Goal: Transaction & Acquisition: Purchase product/service

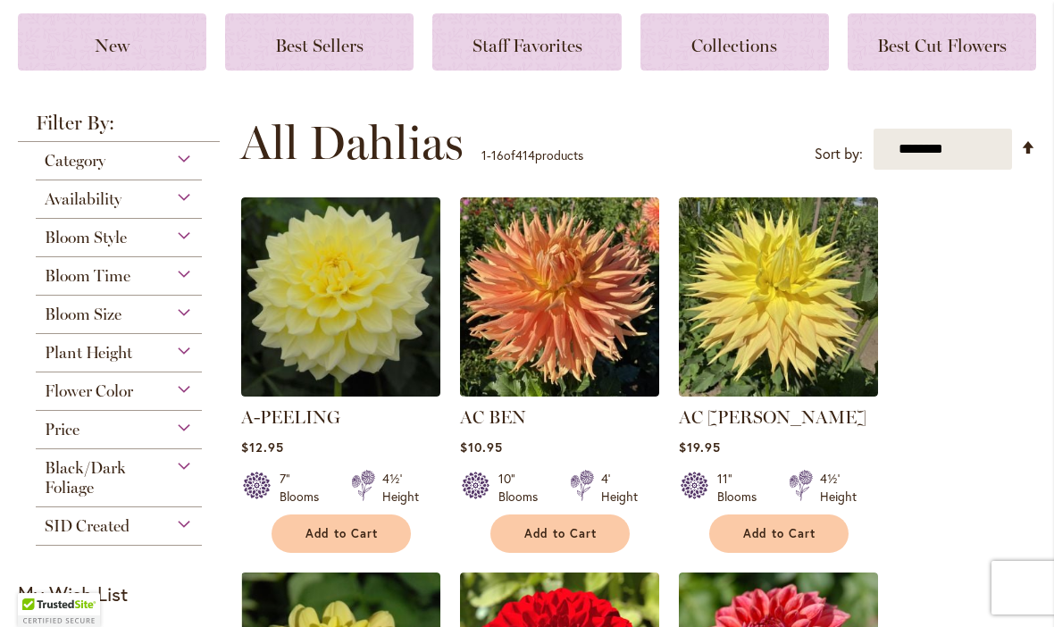
scroll to position [249, 0]
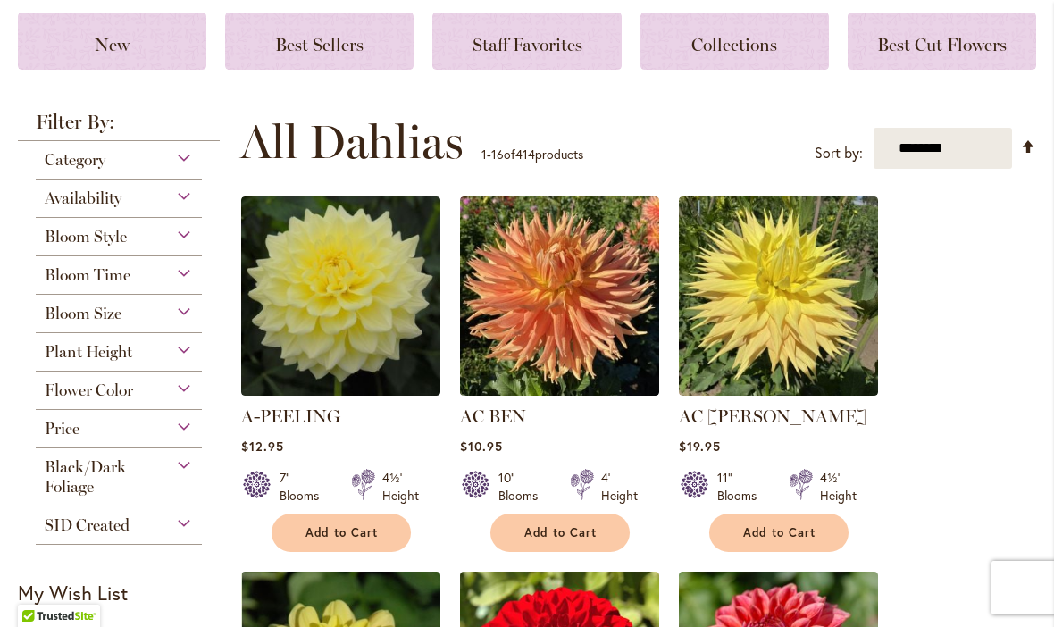
click at [168, 391] on div "Flower Color" at bounding box center [119, 386] width 166 height 29
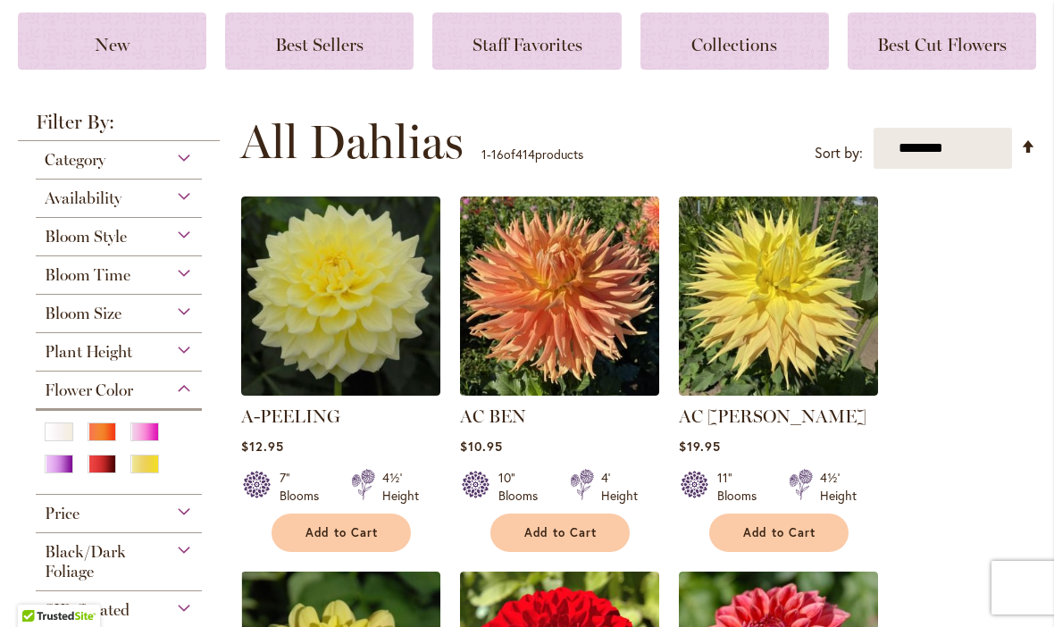
click at [136, 431] on div "Pink" at bounding box center [144, 431] width 29 height 19
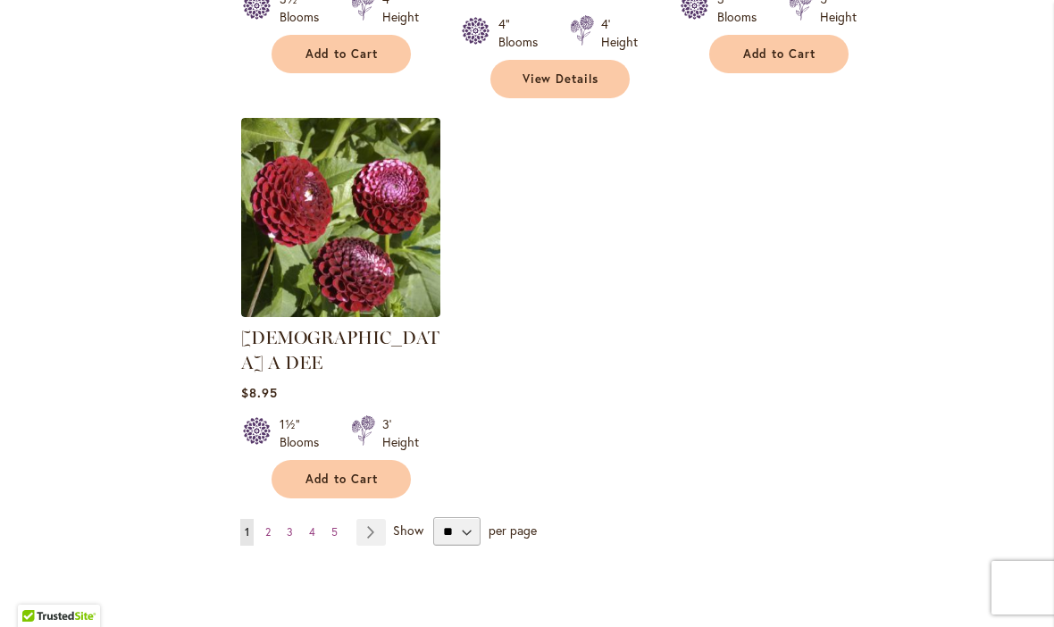
scroll to position [2292, 0]
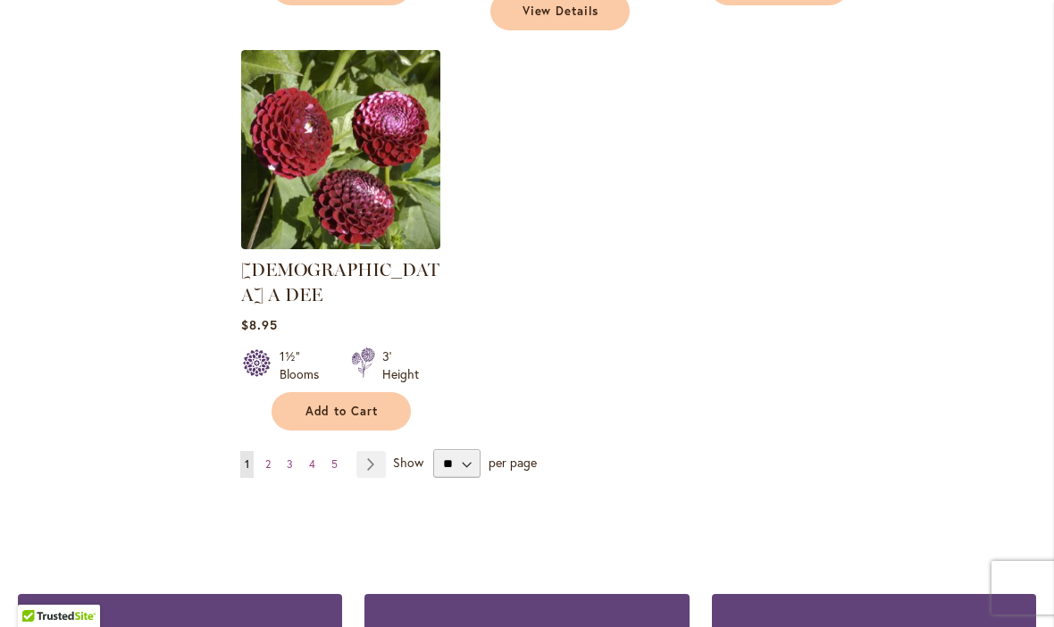
click at [376, 451] on link "Page Next" at bounding box center [370, 464] width 29 height 27
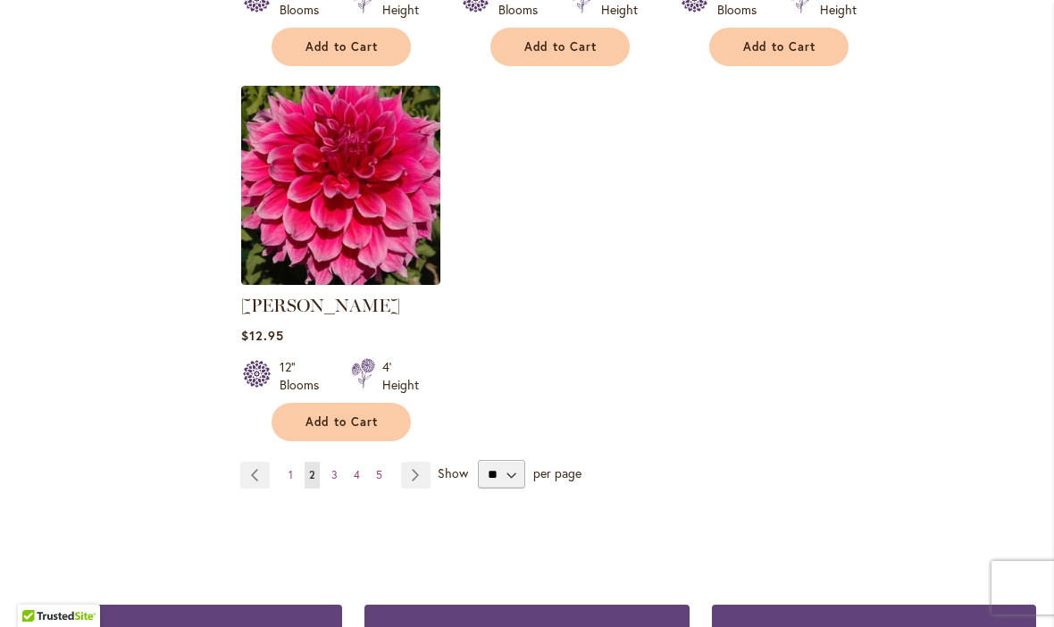
scroll to position [2258, 0]
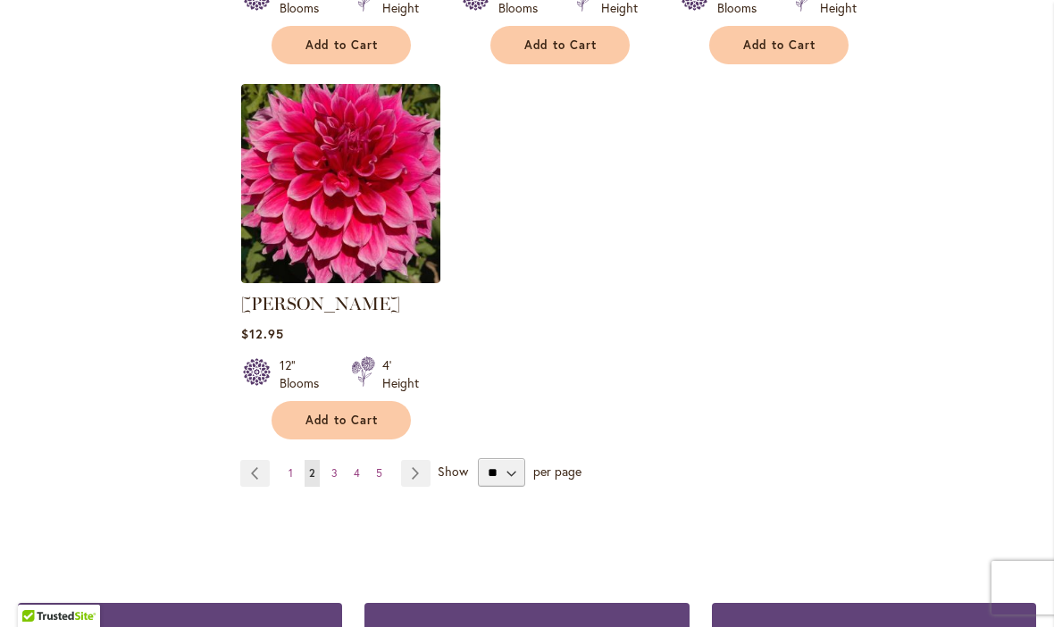
click at [332, 466] on span "3" at bounding box center [334, 472] width 6 height 13
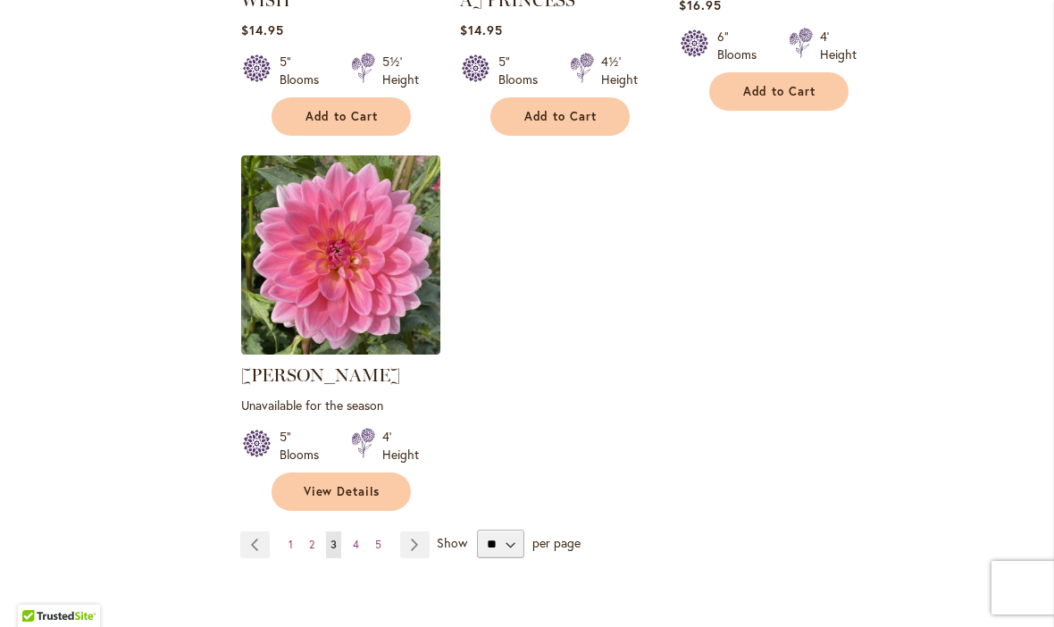
scroll to position [2229, 0]
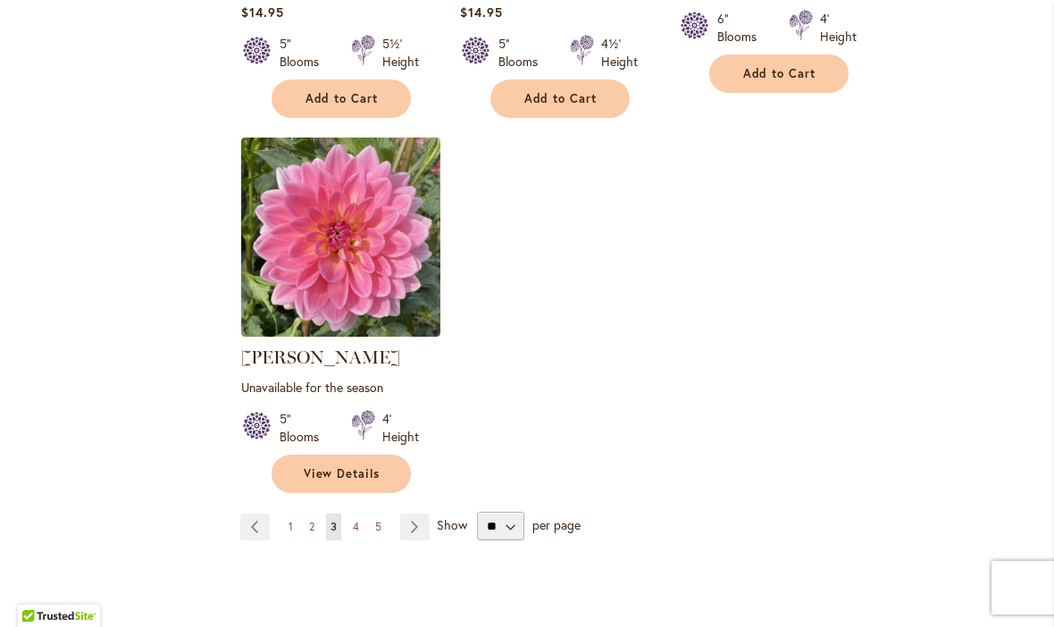
click at [424, 514] on link "Page Next" at bounding box center [414, 527] width 29 height 27
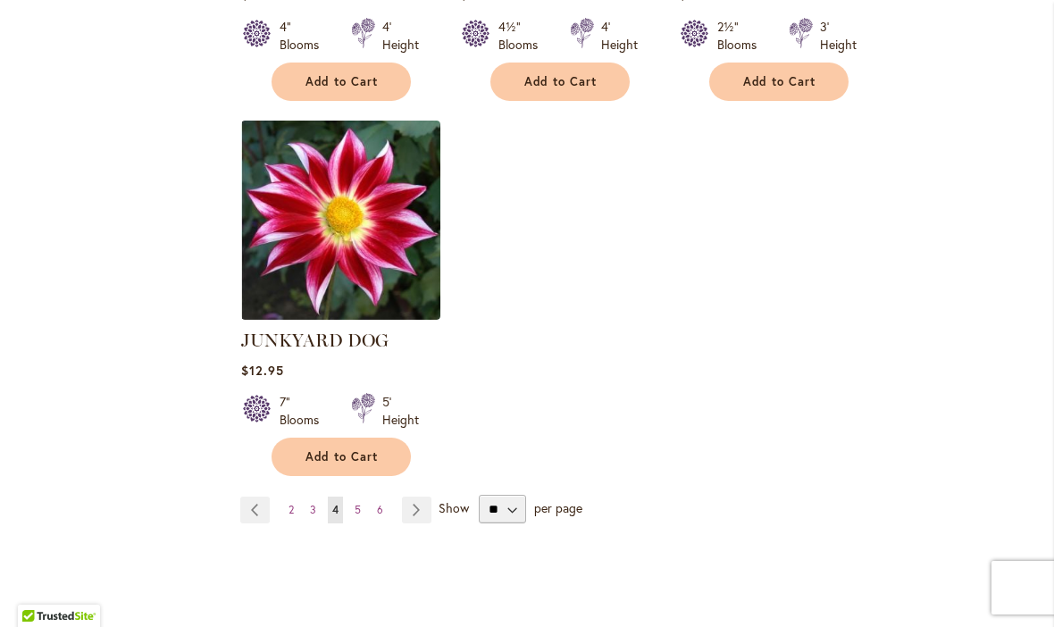
scroll to position [2178, 0]
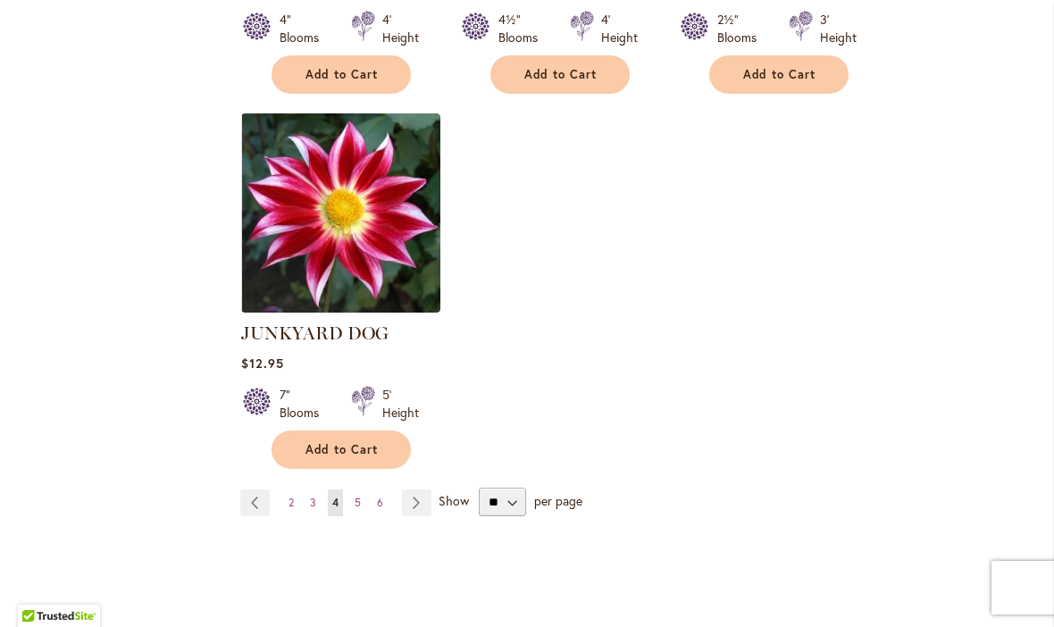
click at [420, 497] on link "Page Next" at bounding box center [416, 502] width 29 height 27
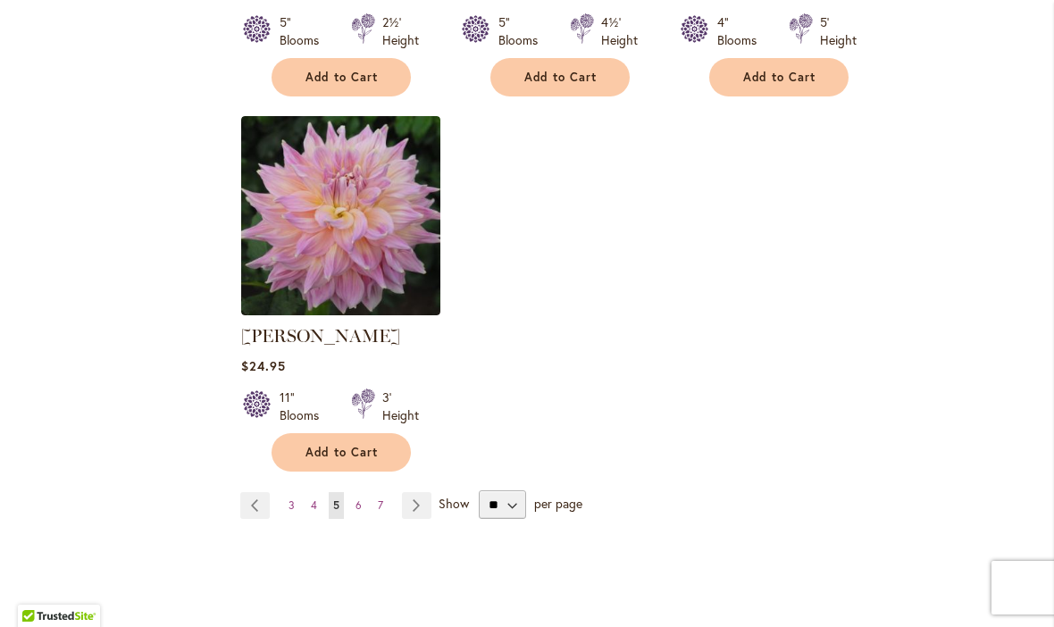
scroll to position [2206, 0]
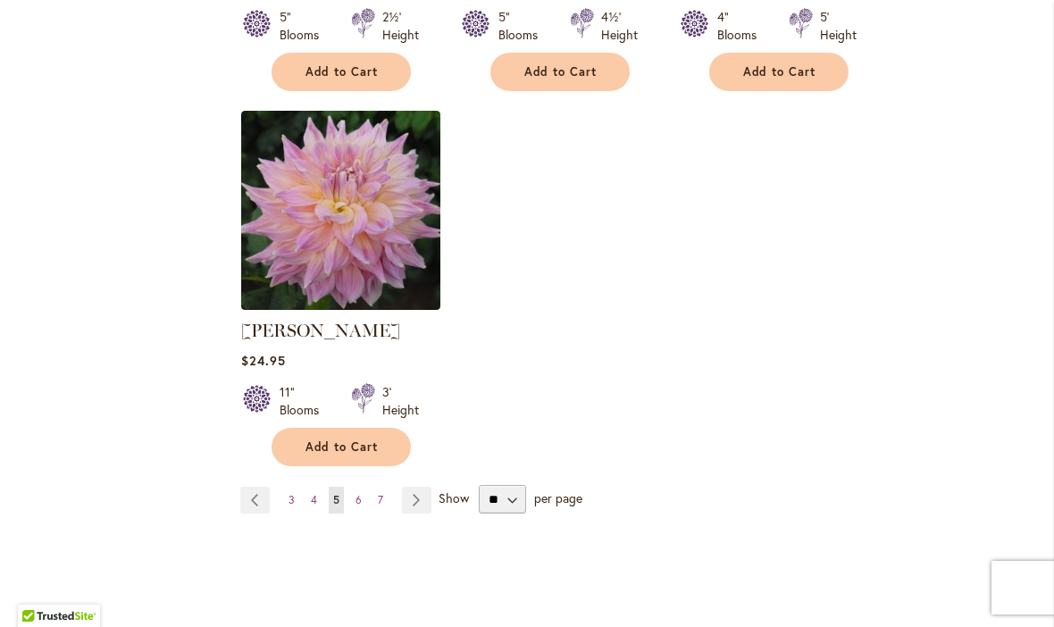
click at [414, 487] on link "Page Next" at bounding box center [416, 500] width 29 height 27
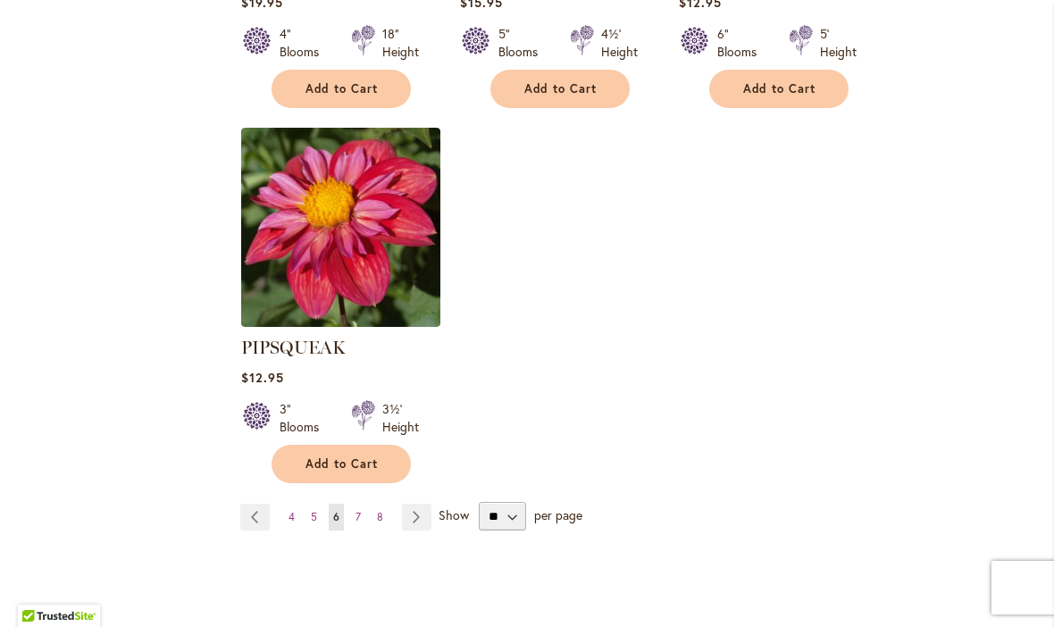
scroll to position [2266, 0]
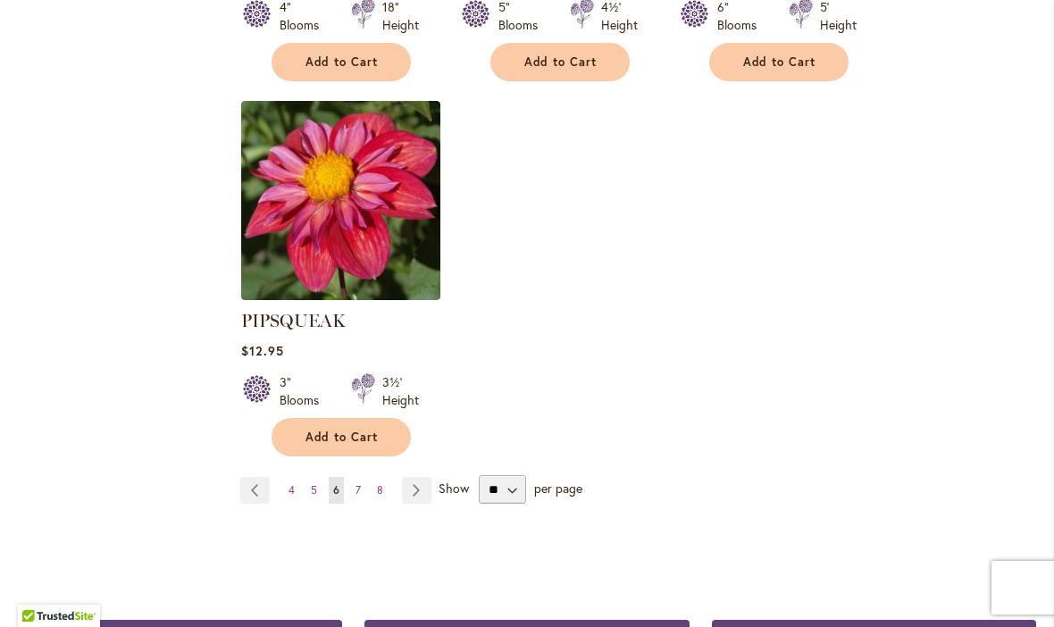
click at [414, 477] on link "Page Next" at bounding box center [416, 490] width 29 height 27
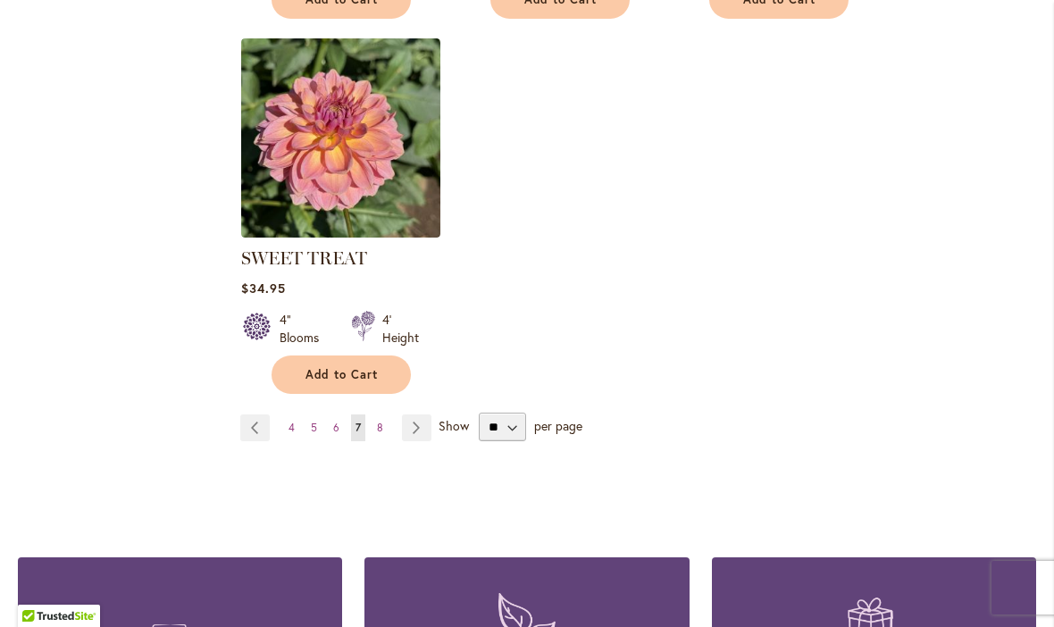
scroll to position [2265, 0]
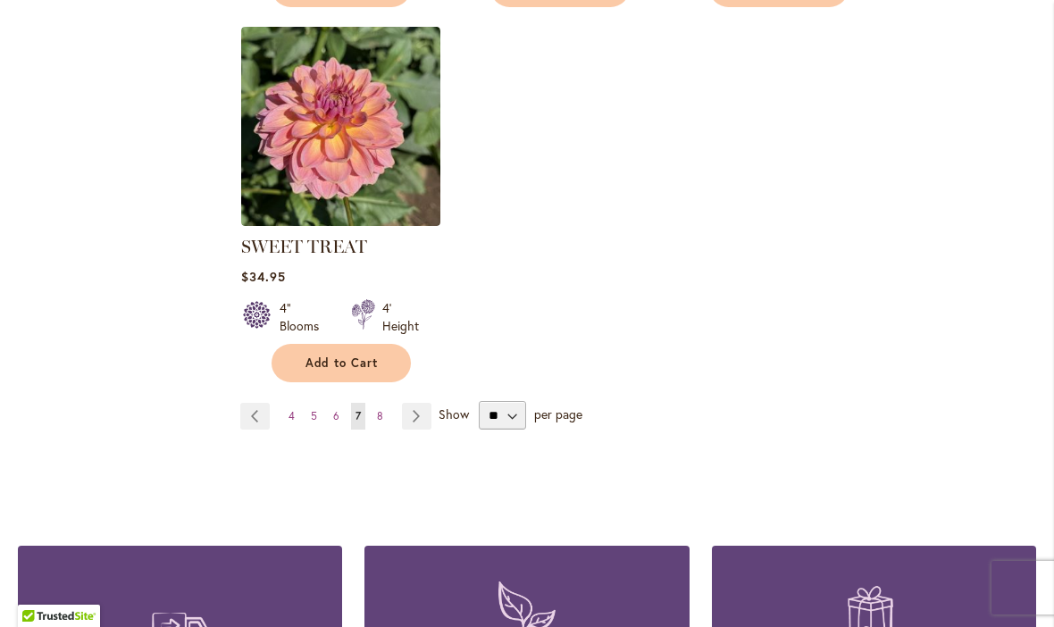
click at [414, 420] on link "Page Next" at bounding box center [416, 416] width 29 height 27
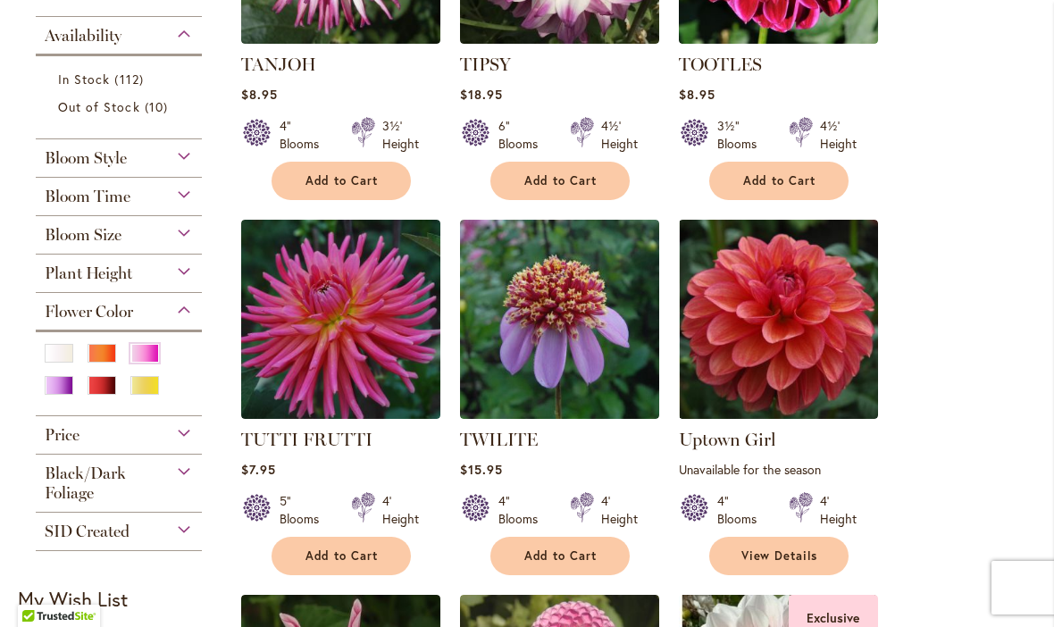
scroll to position [602, 0]
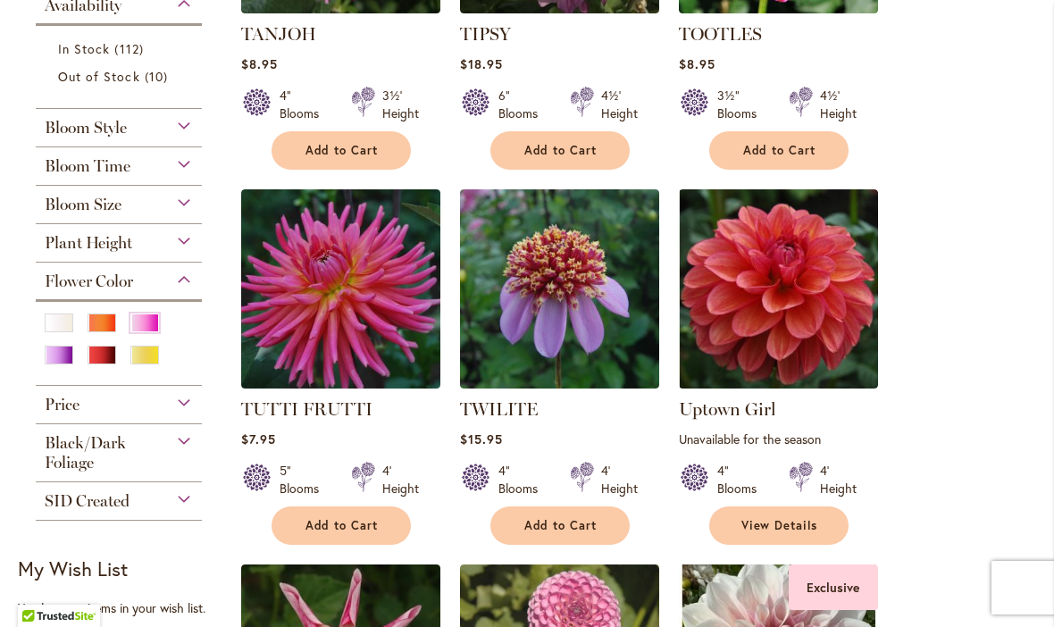
click at [57, 362] on div "Purple" at bounding box center [59, 355] width 29 height 19
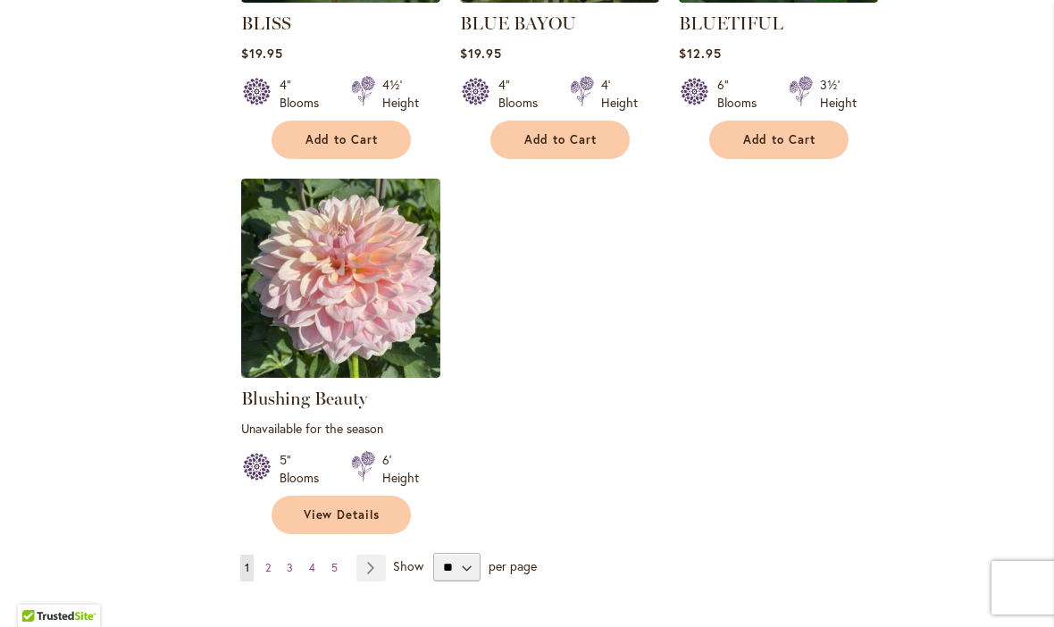
scroll to position [2137, 0]
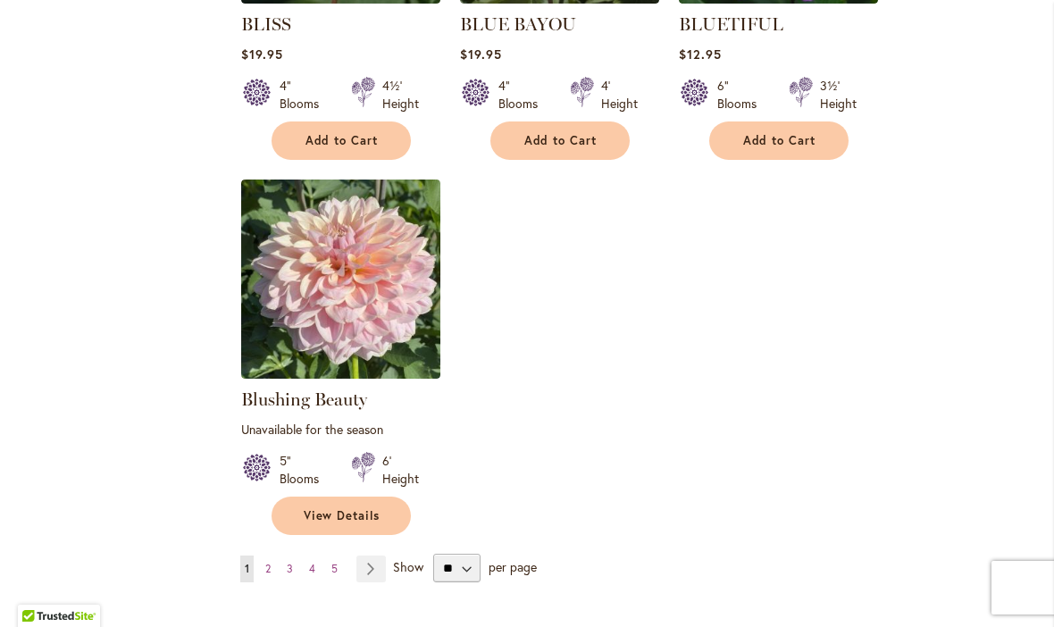
click at [372, 555] on link "Page Next" at bounding box center [370, 568] width 29 height 27
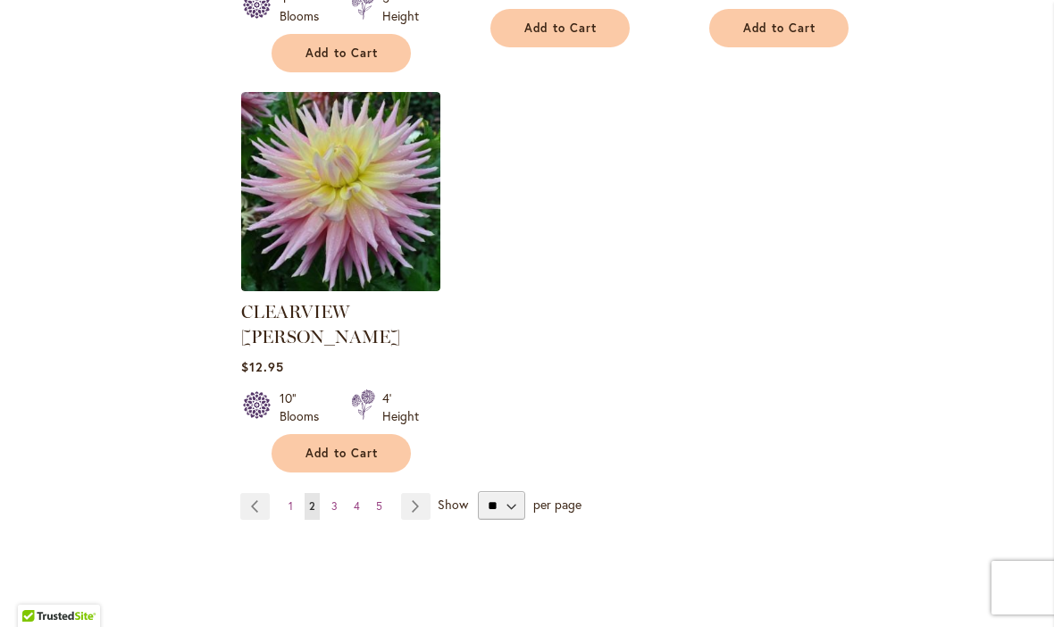
scroll to position [2276, 0]
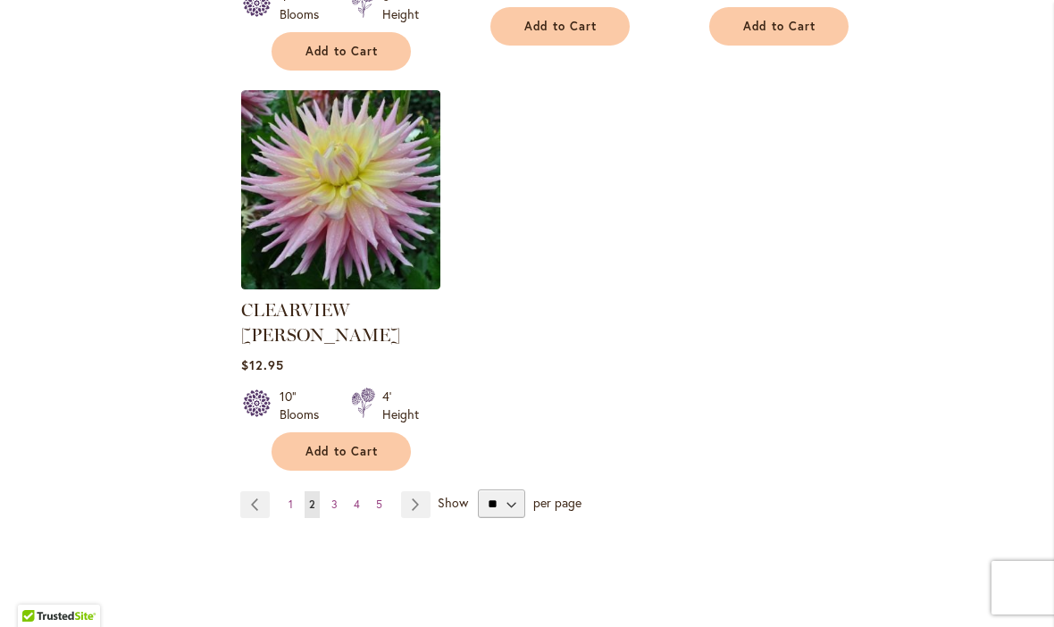
click at [408, 491] on link "Page Next" at bounding box center [415, 504] width 29 height 27
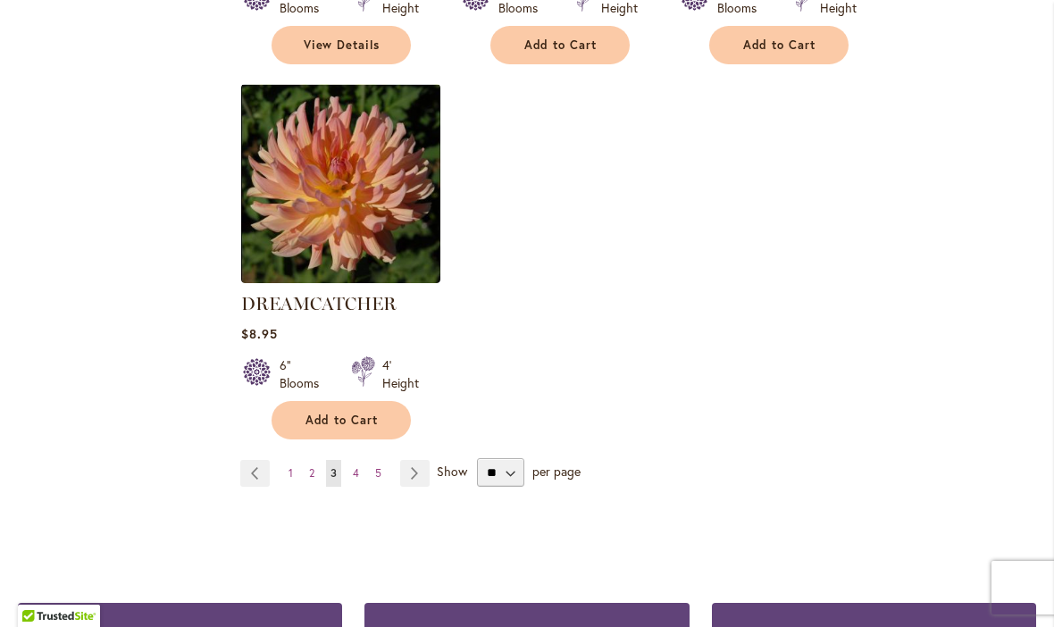
scroll to position [2237, 0]
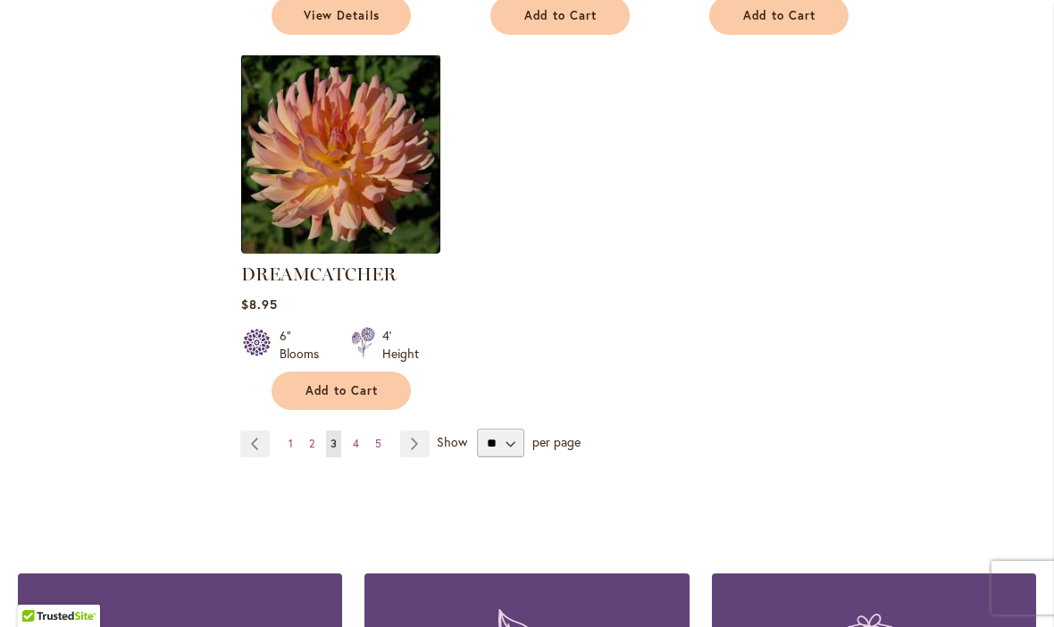
click at [412, 438] on link "Page Next" at bounding box center [414, 443] width 29 height 27
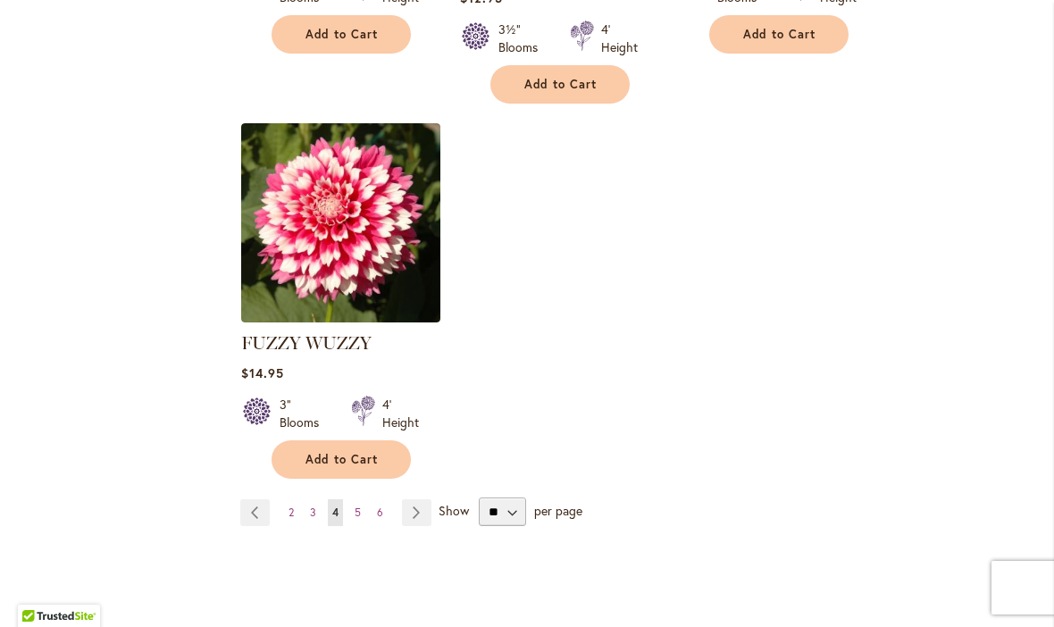
scroll to position [2248, 0]
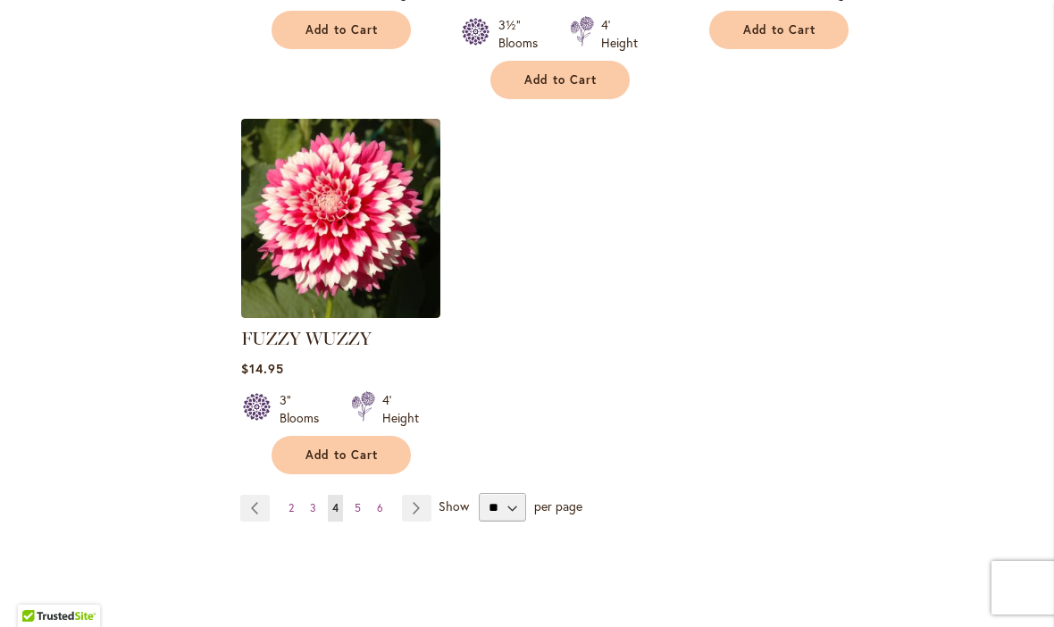
click at [410, 495] on link "Page Next" at bounding box center [416, 508] width 29 height 27
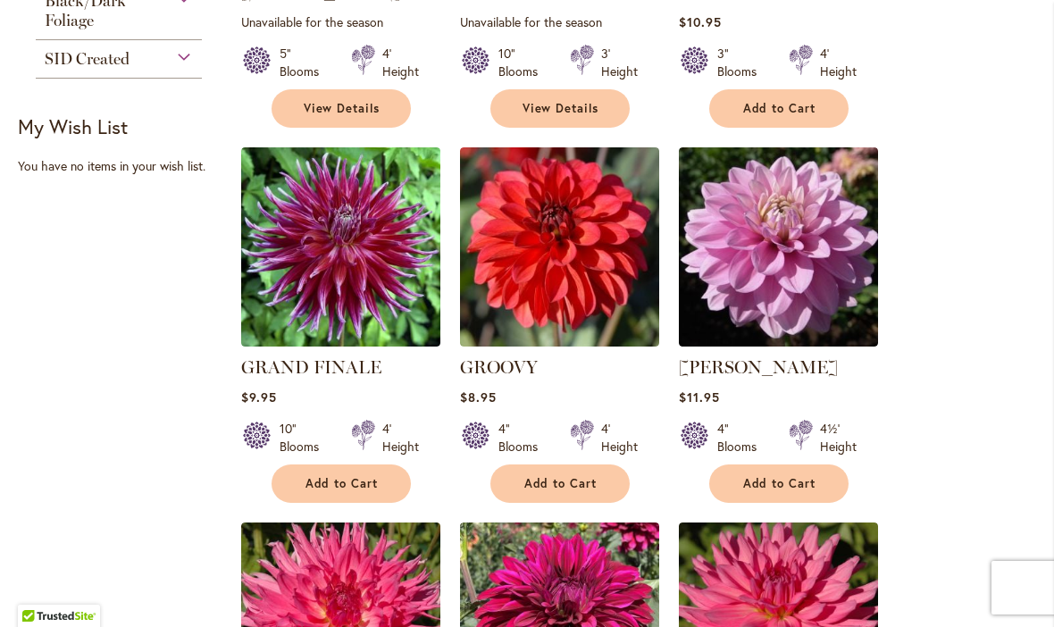
scroll to position [1048, 0]
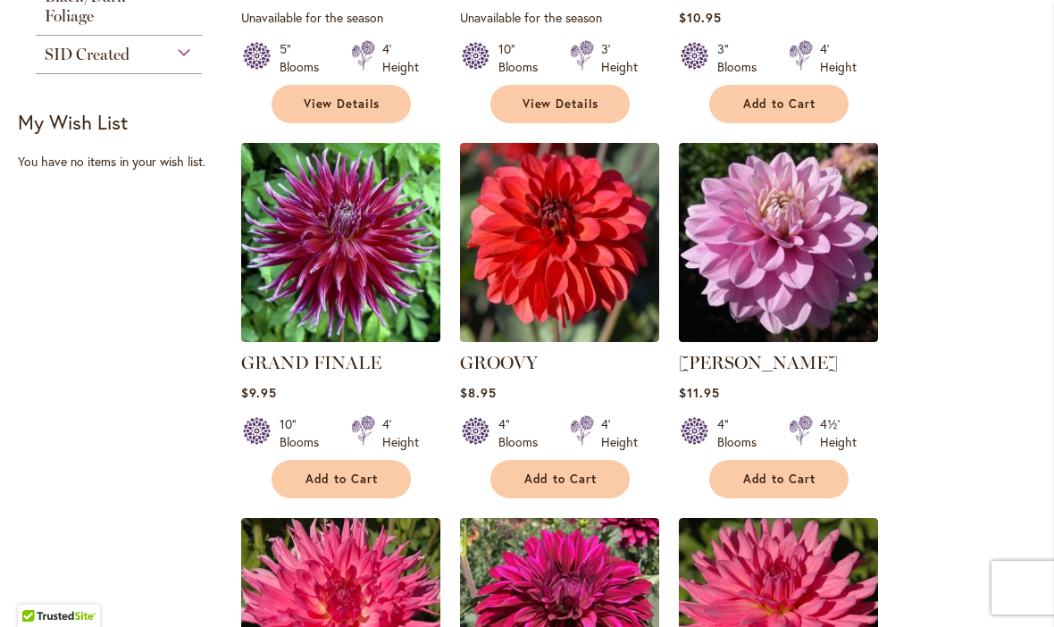
click at [797, 223] on img at bounding box center [778, 242] width 199 height 199
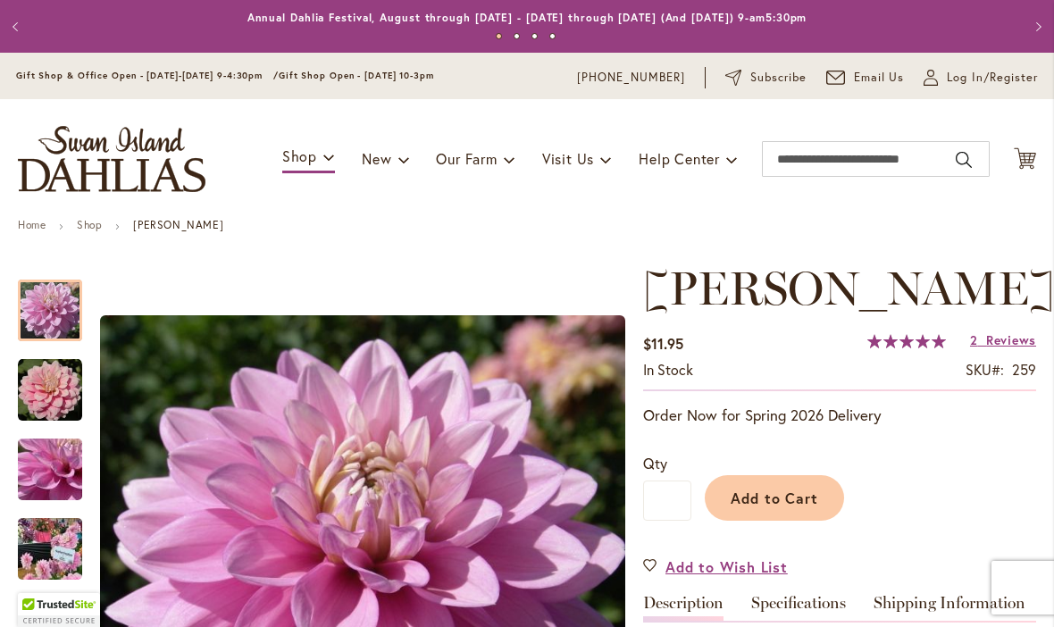
scroll to position [-1, 0]
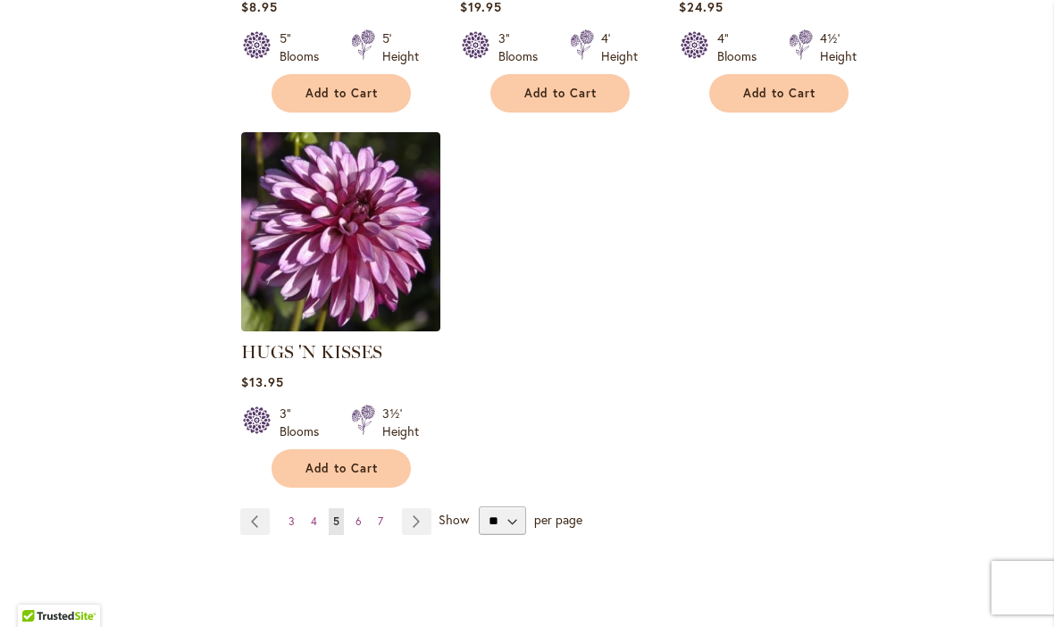
scroll to position [2184, 0]
click at [413, 509] on link "Page Next" at bounding box center [416, 522] width 29 height 27
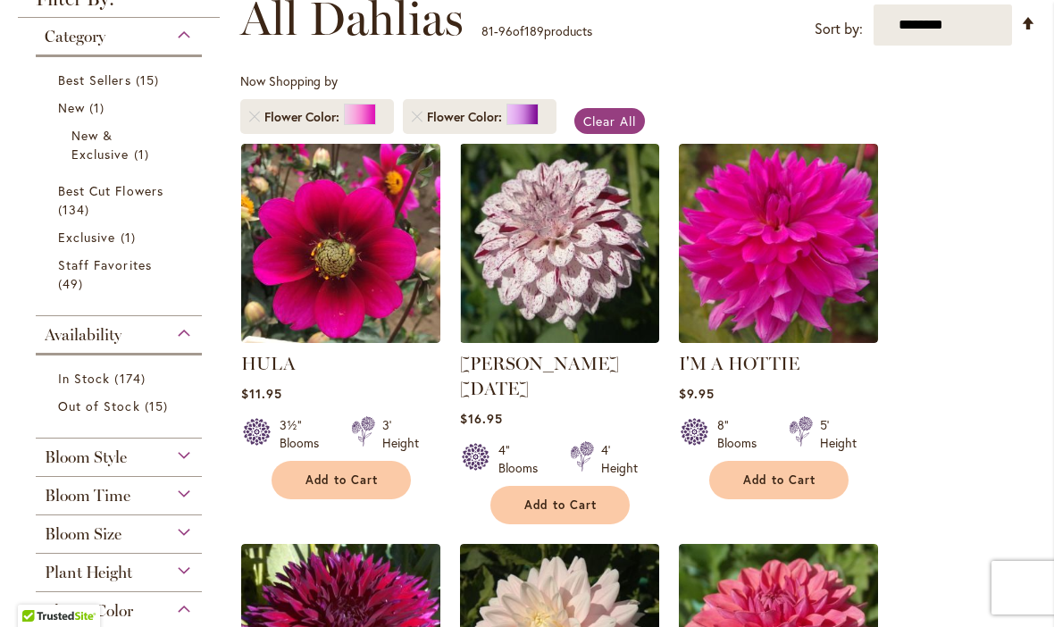
scroll to position [288, 0]
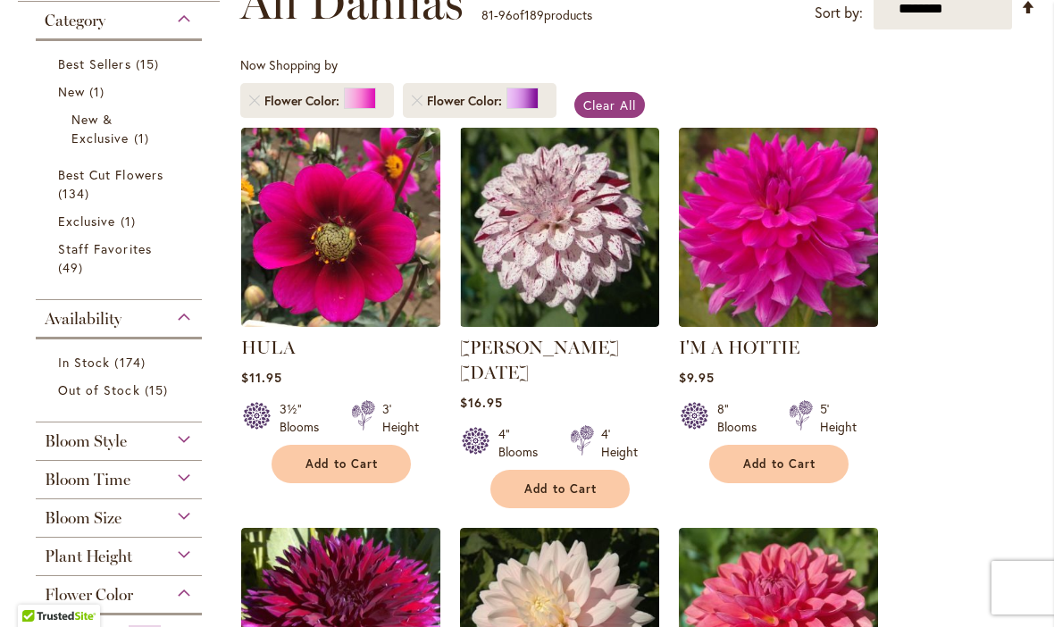
click at [819, 223] on img at bounding box center [778, 227] width 199 height 199
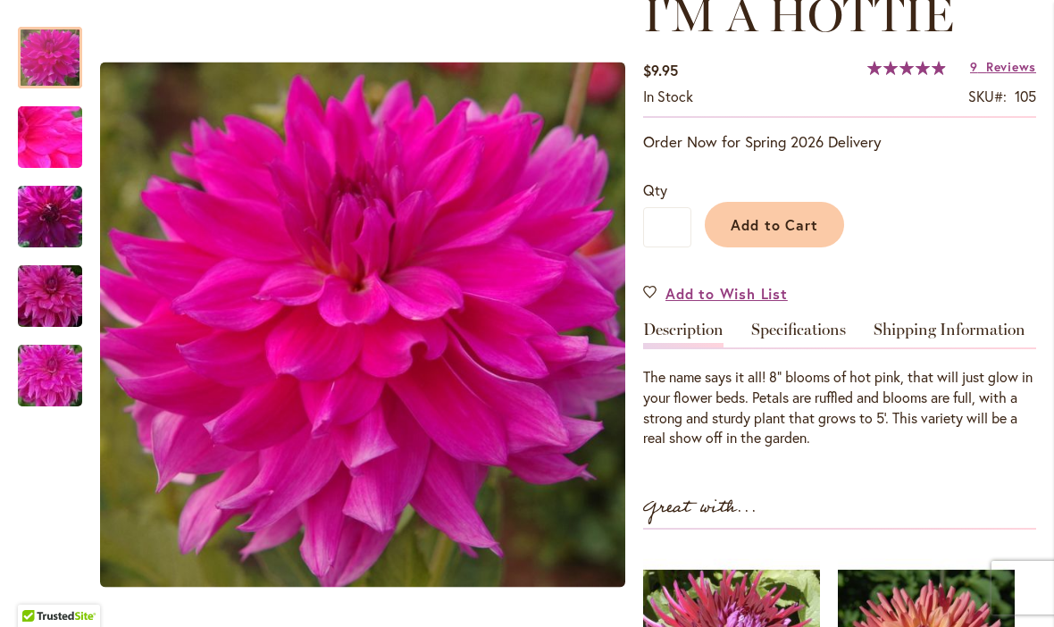
scroll to position [304, 0]
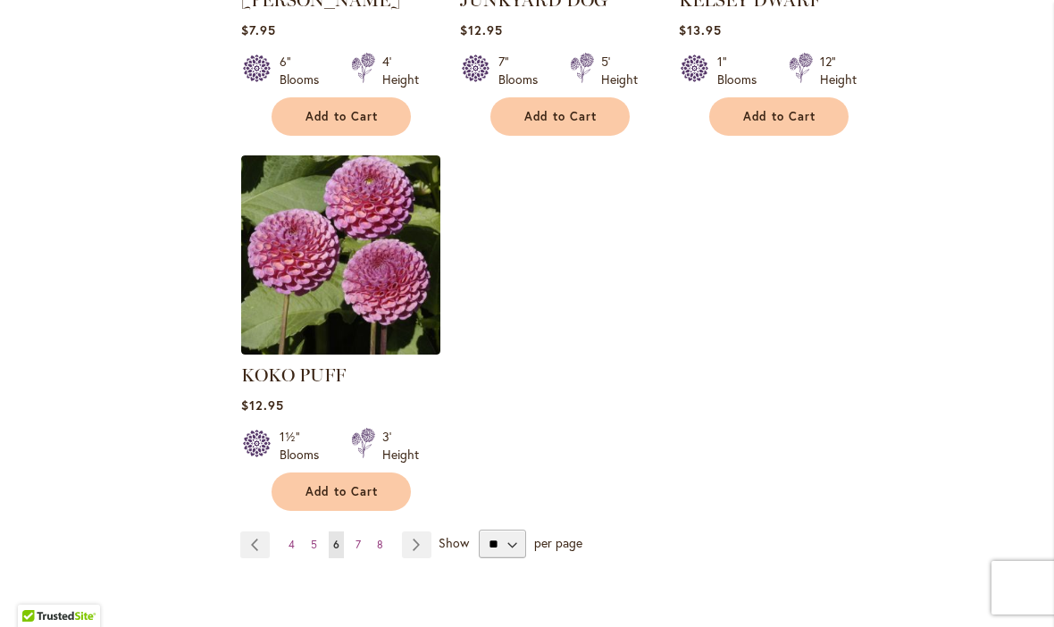
scroll to position [2215, 0]
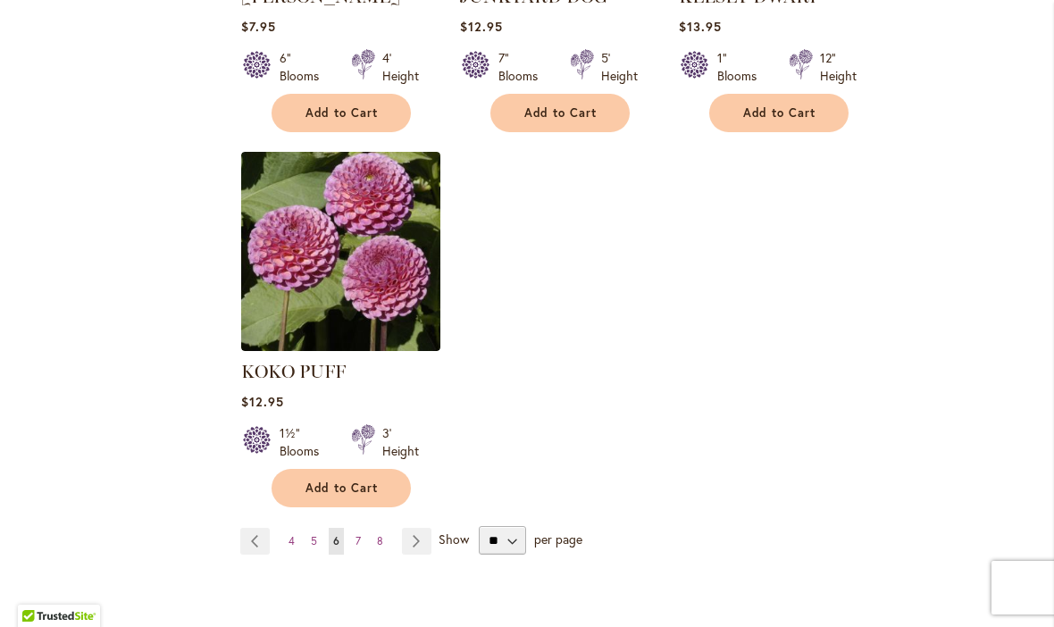
click at [415, 528] on link "Page Next" at bounding box center [416, 541] width 29 height 27
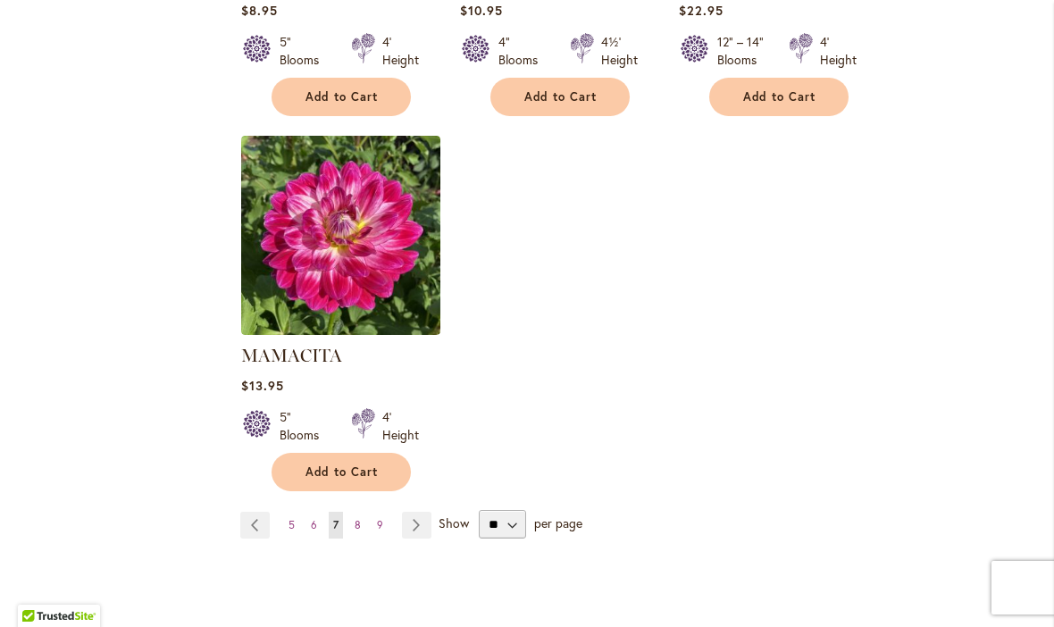
scroll to position [2211, 0]
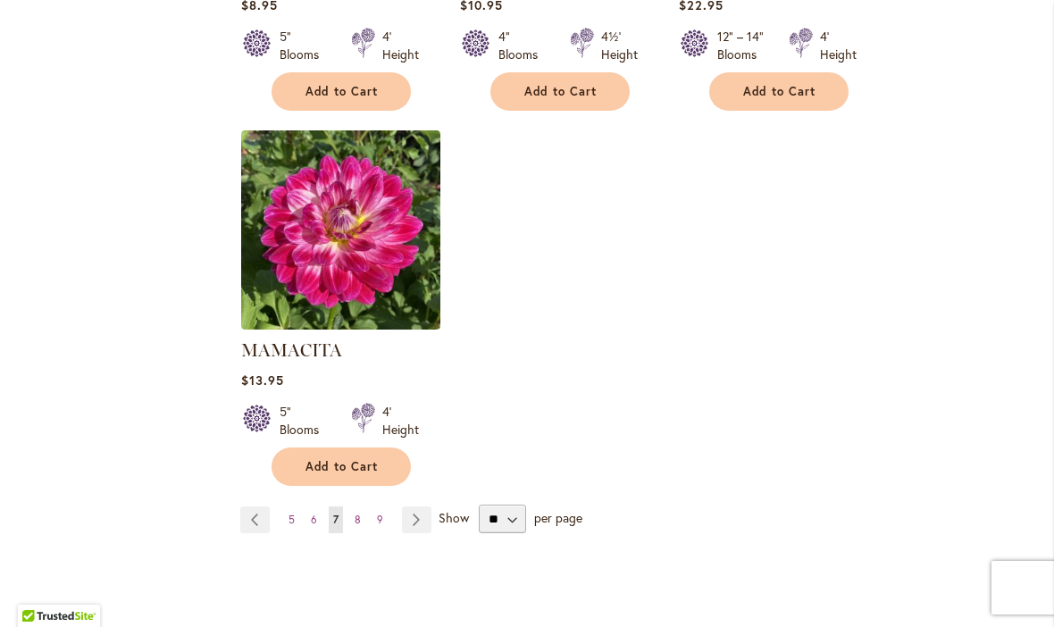
click at [416, 506] on link "Page Next" at bounding box center [416, 519] width 29 height 27
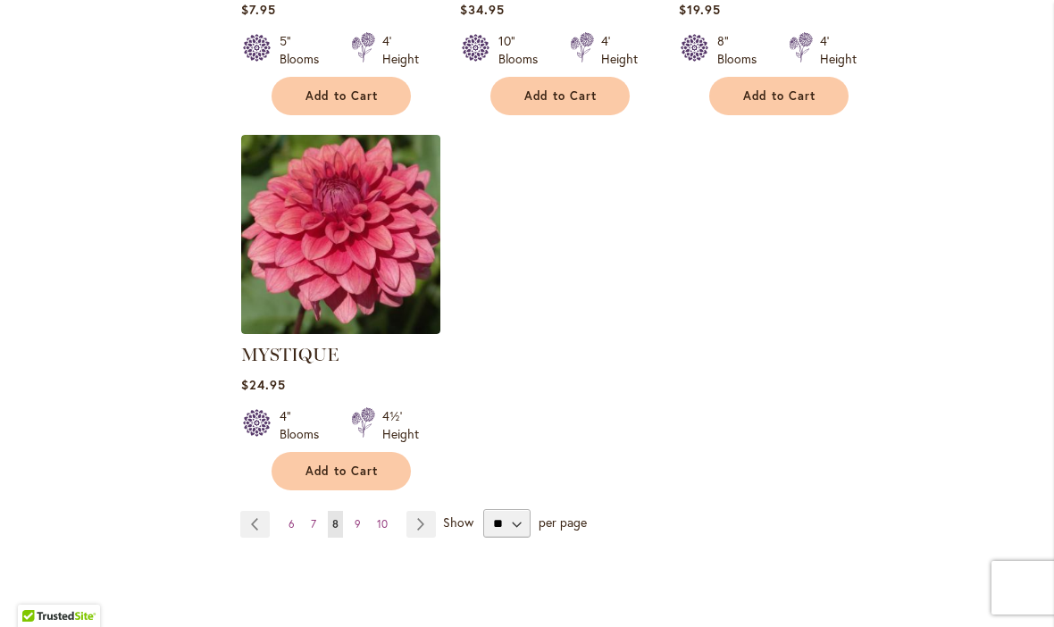
scroll to position [2218, 0]
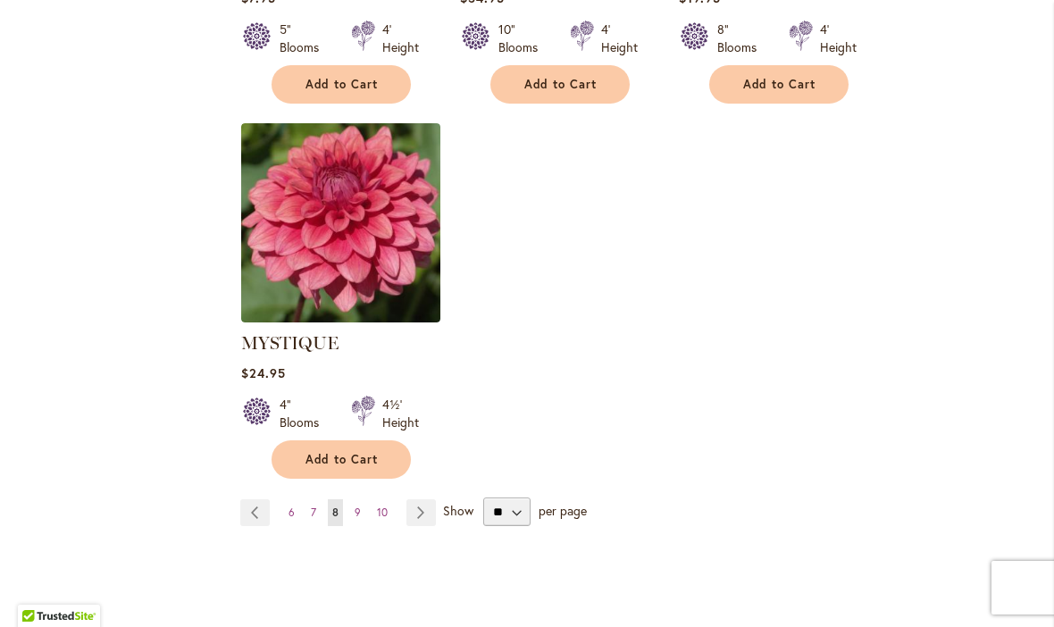
click at [411, 499] on link "Page Next" at bounding box center [420, 512] width 29 height 27
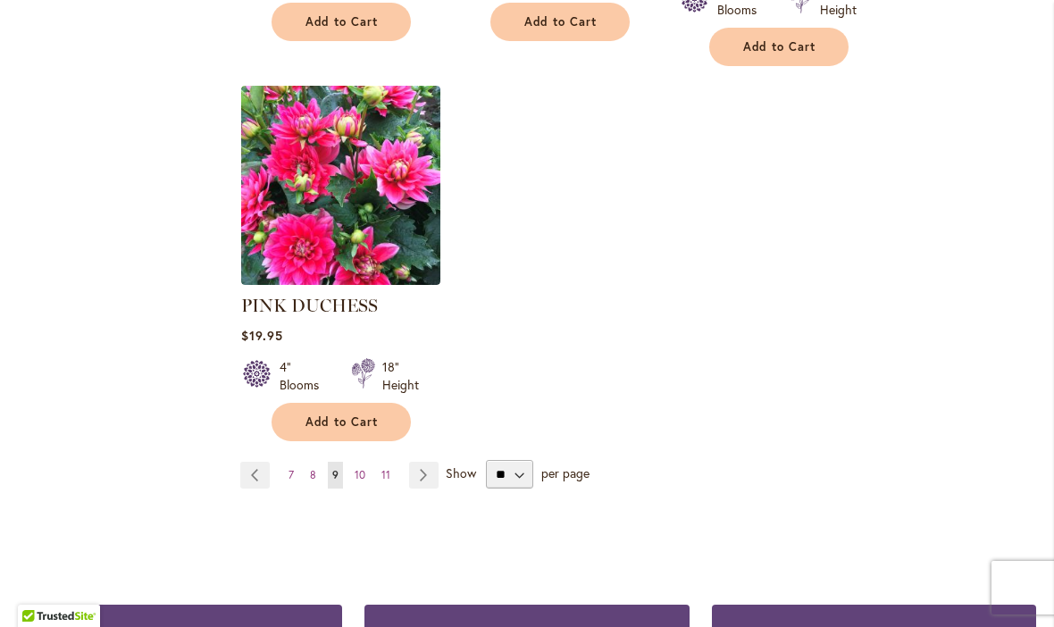
scroll to position [2261, 0]
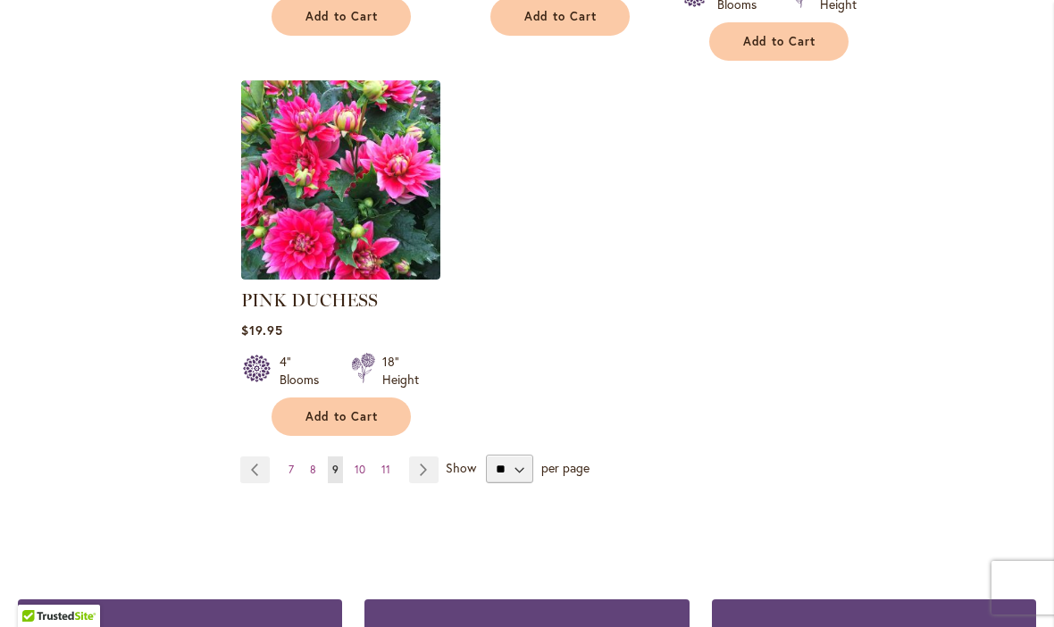
click at [422, 456] on link "Page Next" at bounding box center [423, 469] width 29 height 27
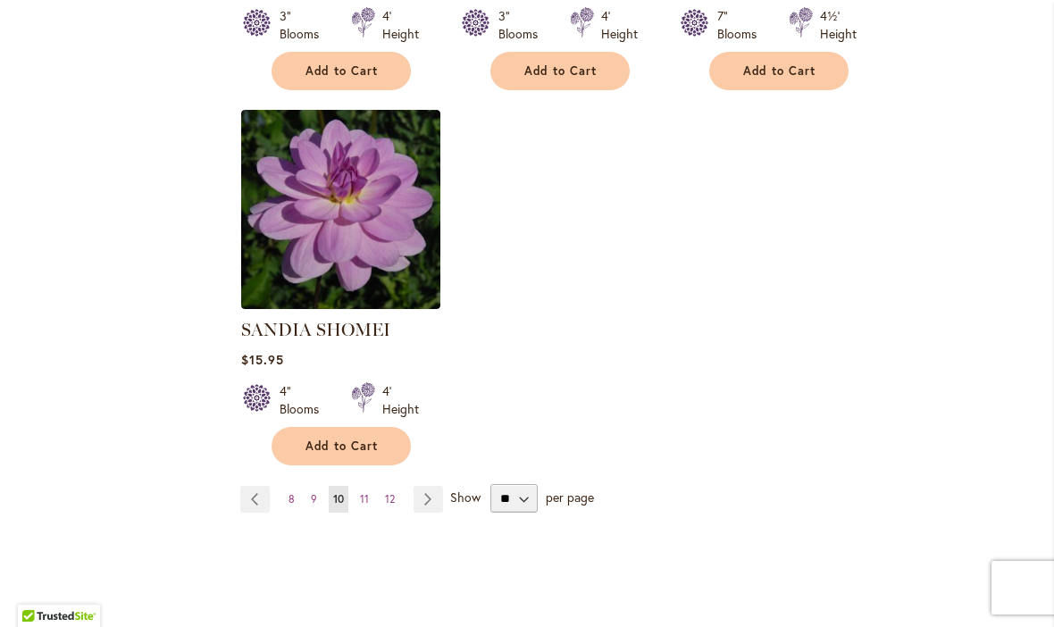
scroll to position [2183, 0]
click at [428, 497] on link "Page Next" at bounding box center [427, 498] width 29 height 27
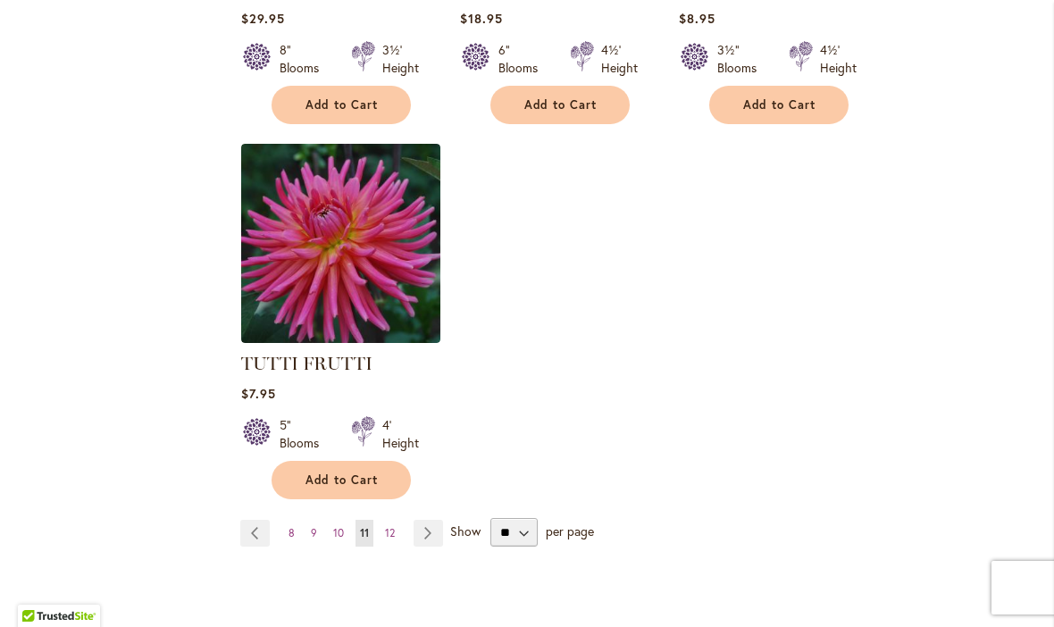
scroll to position [2174, 0]
click at [426, 519] on link "Page Next" at bounding box center [427, 532] width 29 height 27
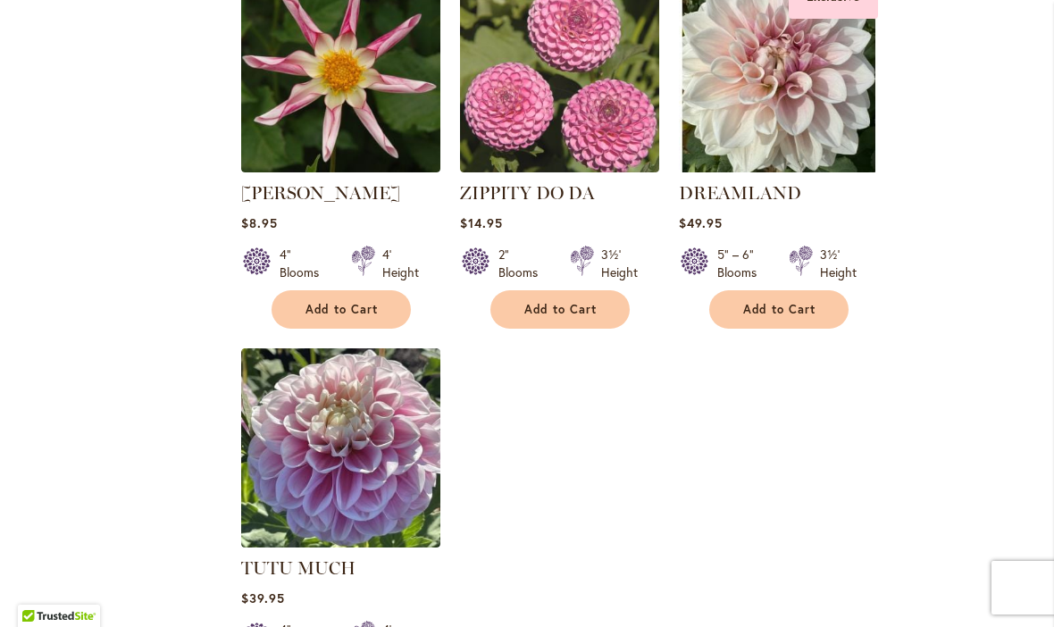
scroll to position [1571, 0]
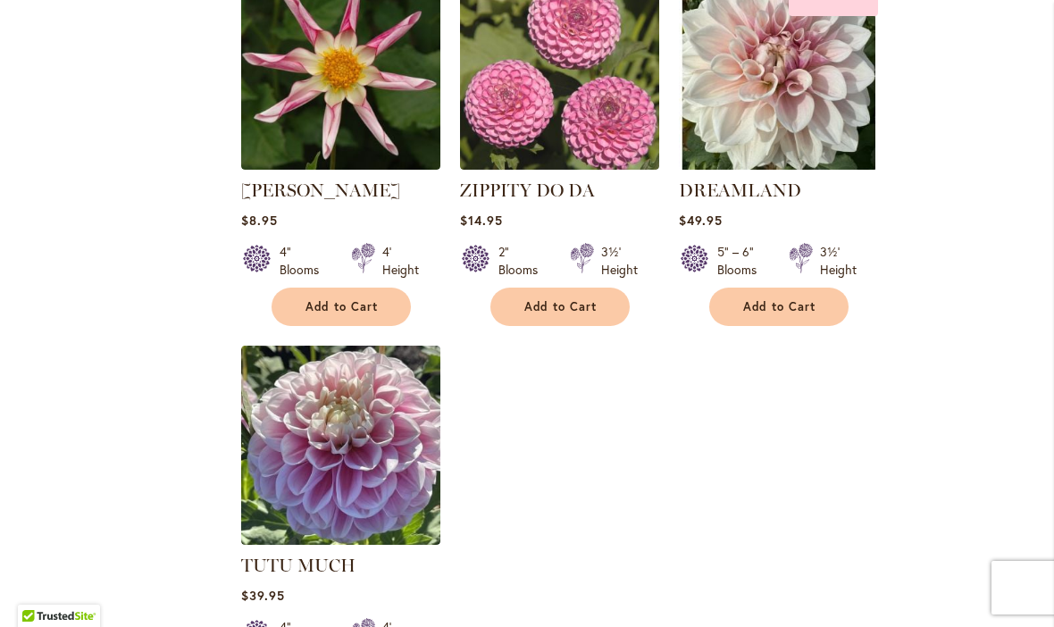
click at [844, 104] on img at bounding box center [778, 70] width 199 height 199
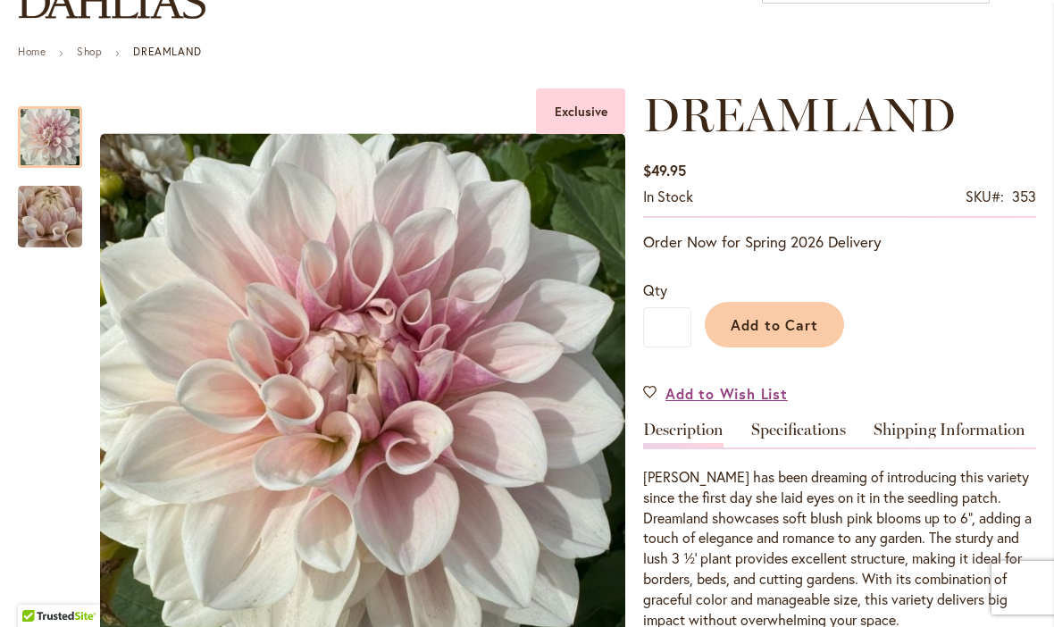
scroll to position [155, 0]
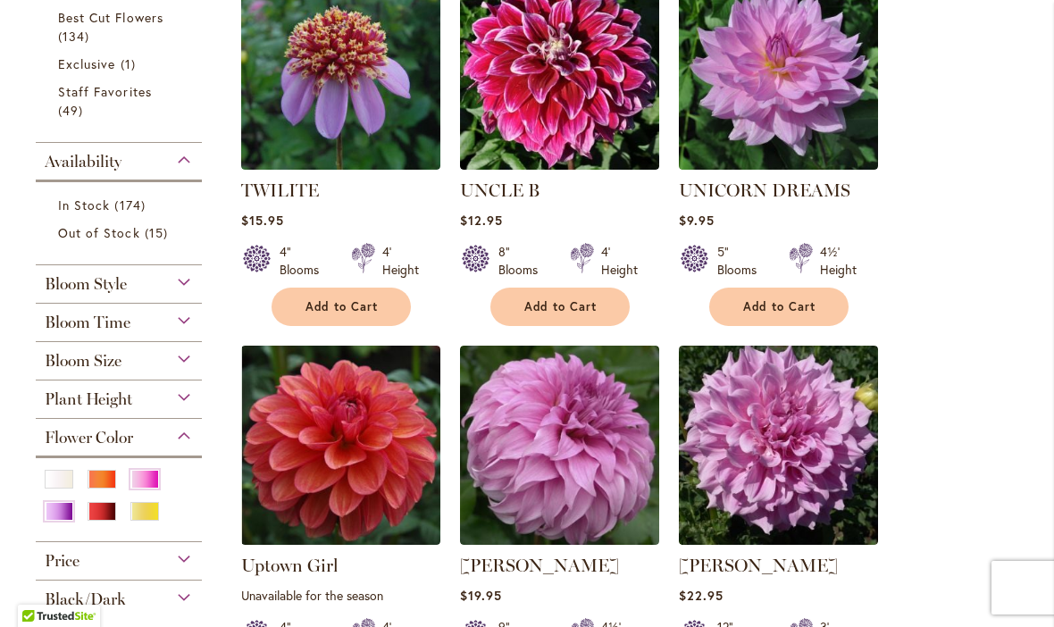
scroll to position [448, 0]
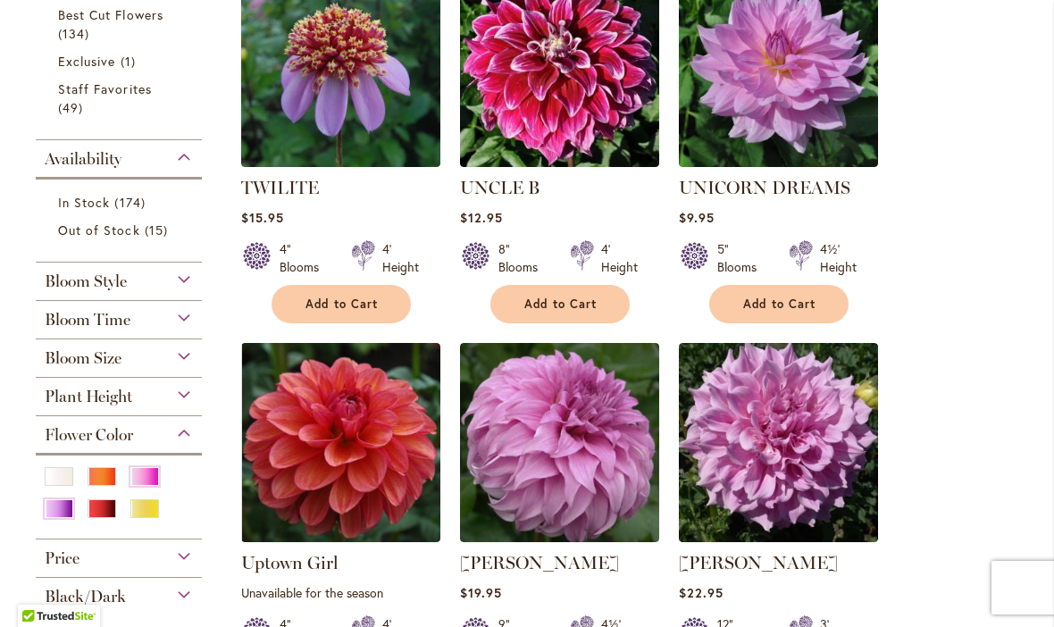
click at [98, 480] on div "Orange/Peach" at bounding box center [102, 476] width 29 height 19
click at [139, 516] on div "Yellow" at bounding box center [144, 508] width 29 height 19
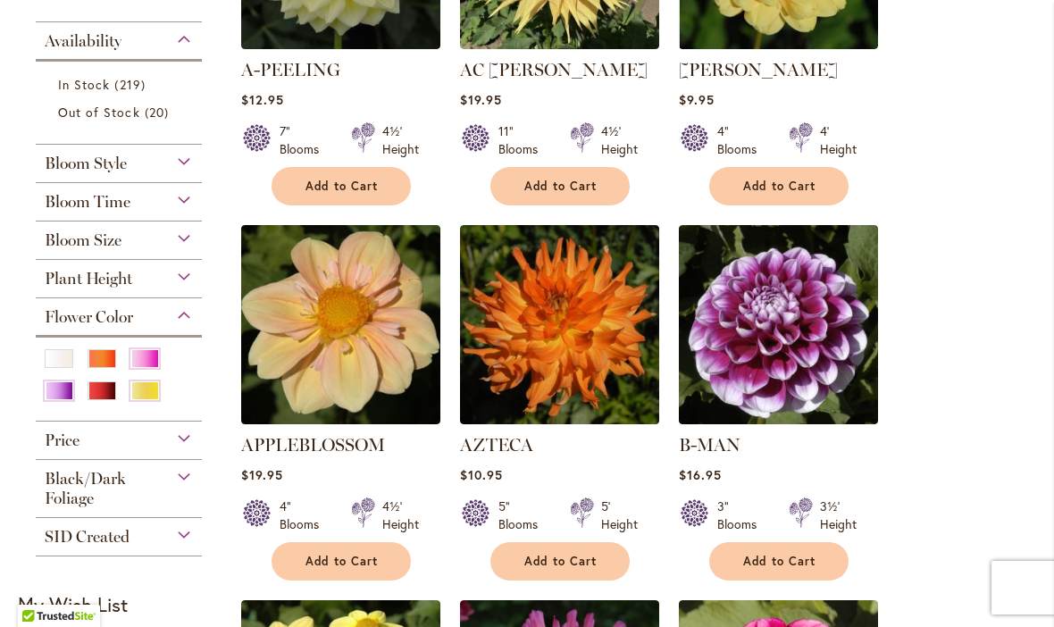
scroll to position [574, 0]
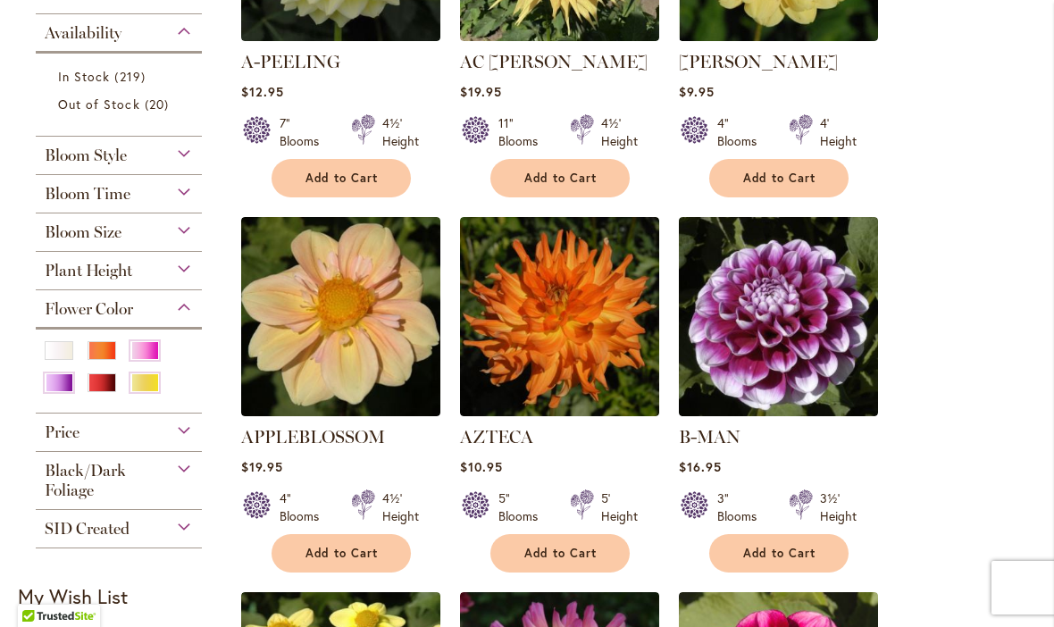
click at [140, 384] on div "Yellow" at bounding box center [144, 382] width 29 height 19
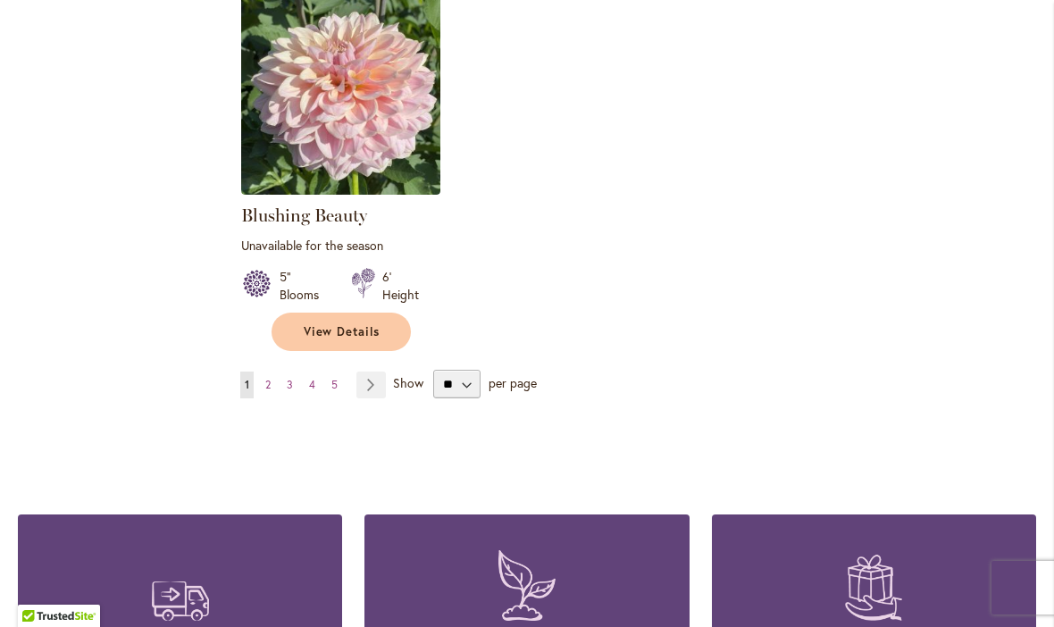
scroll to position [2324, 0]
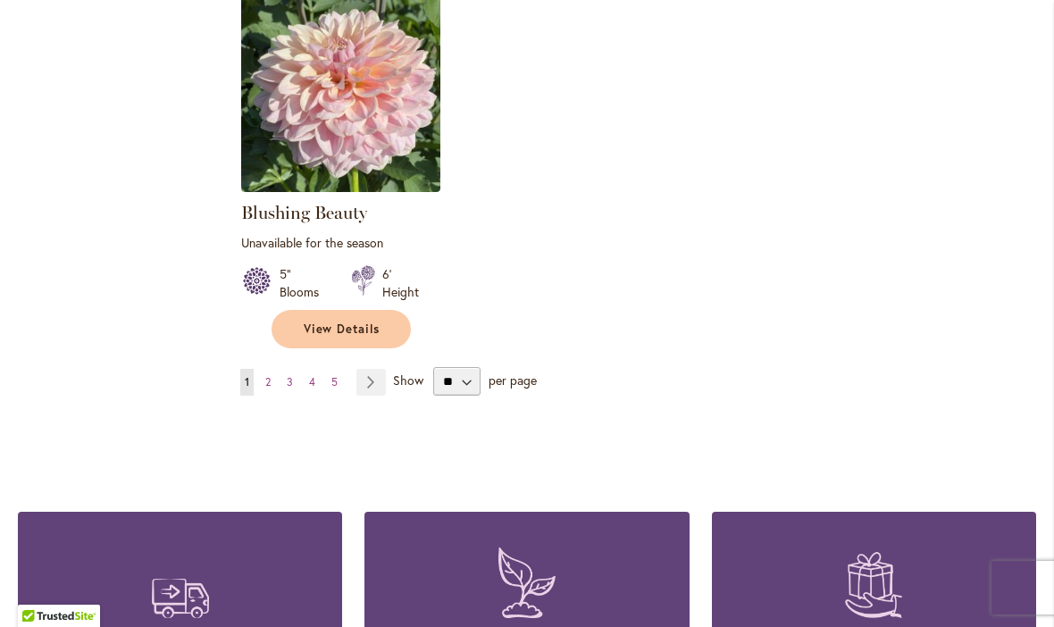
click at [367, 369] on link "Page Next" at bounding box center [370, 382] width 29 height 27
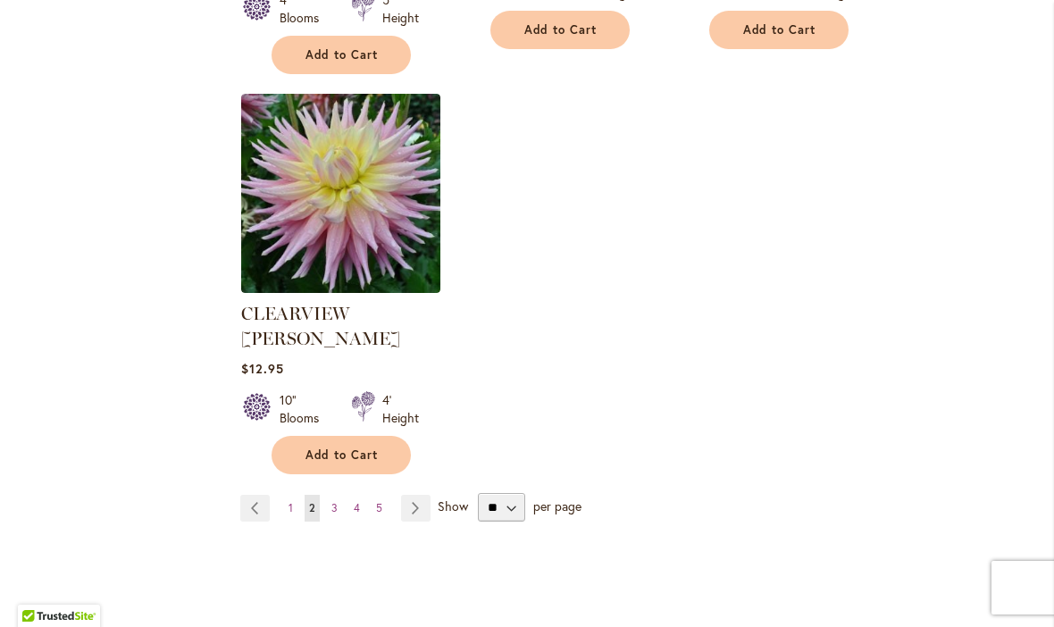
scroll to position [2274, 0]
click at [409, 494] on link "Page Next" at bounding box center [415, 507] width 29 height 27
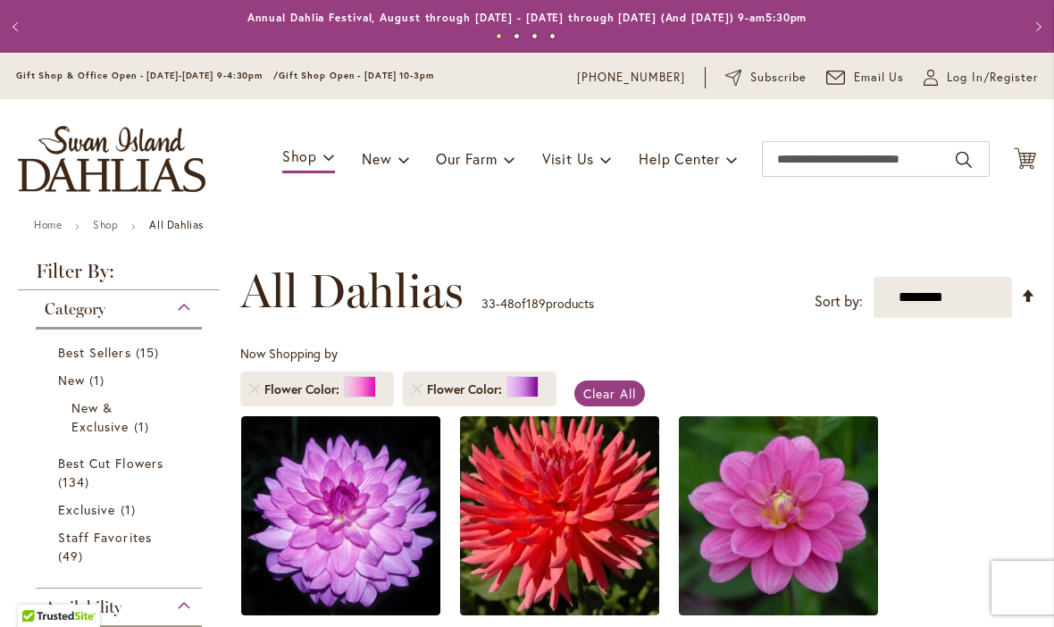
click at [249, 388] on link "Remove Flower Color Pink" at bounding box center [254, 389] width 11 height 11
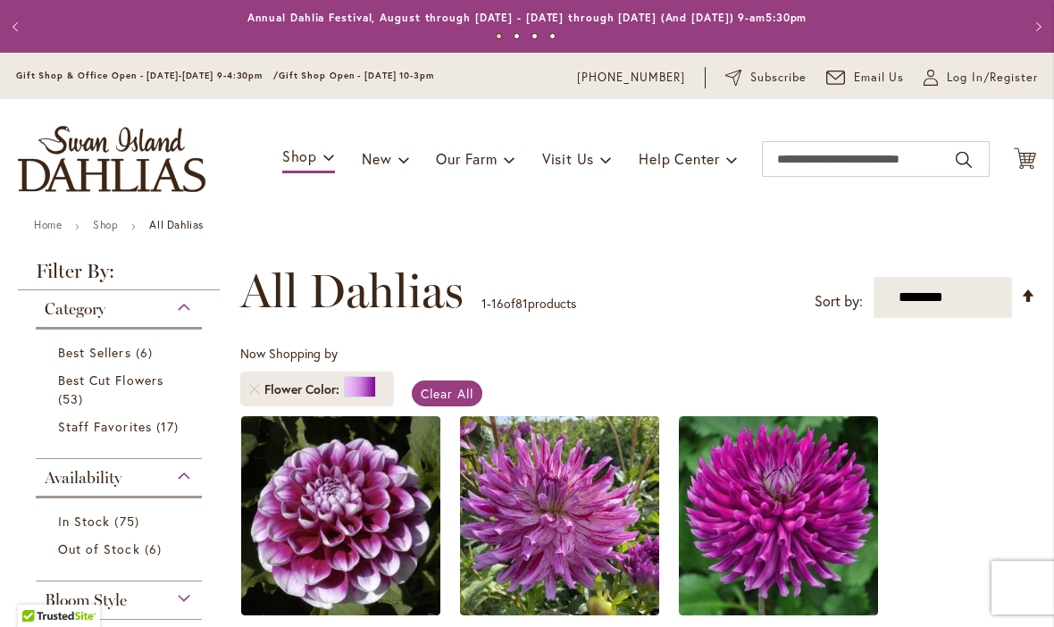
click at [251, 388] on link "Remove Flower Color Purple" at bounding box center [254, 389] width 11 height 11
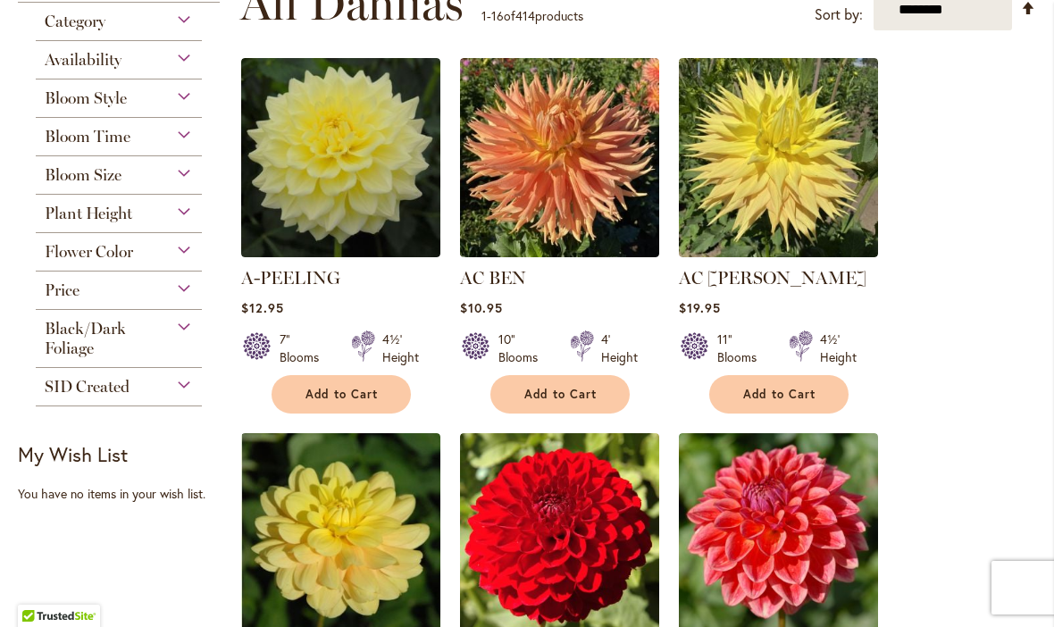
scroll to position [385, 0]
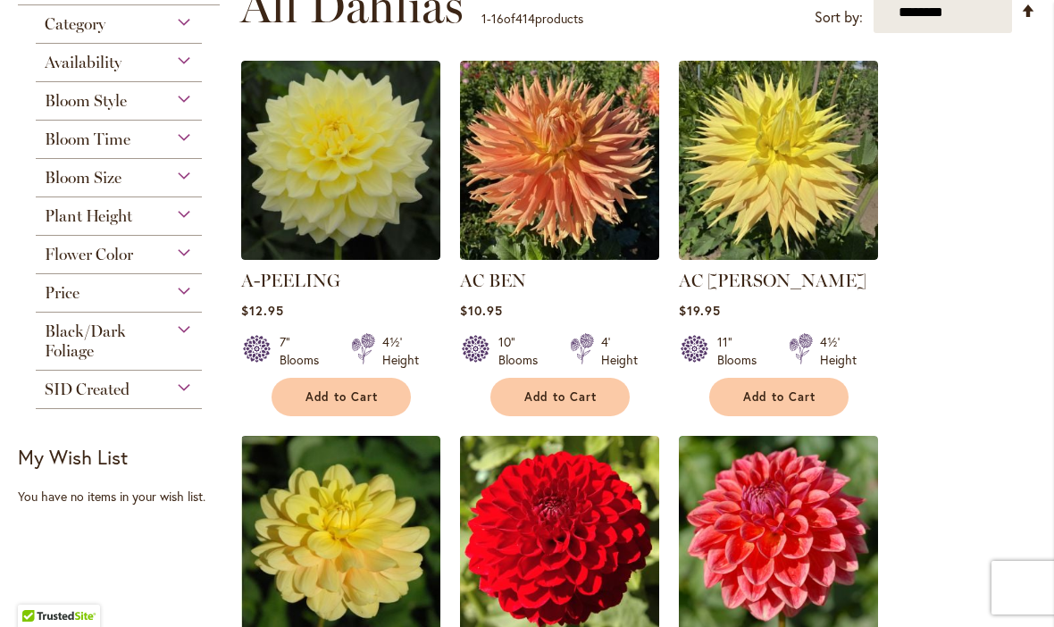
click at [170, 264] on div "Flower Color" at bounding box center [119, 250] width 166 height 29
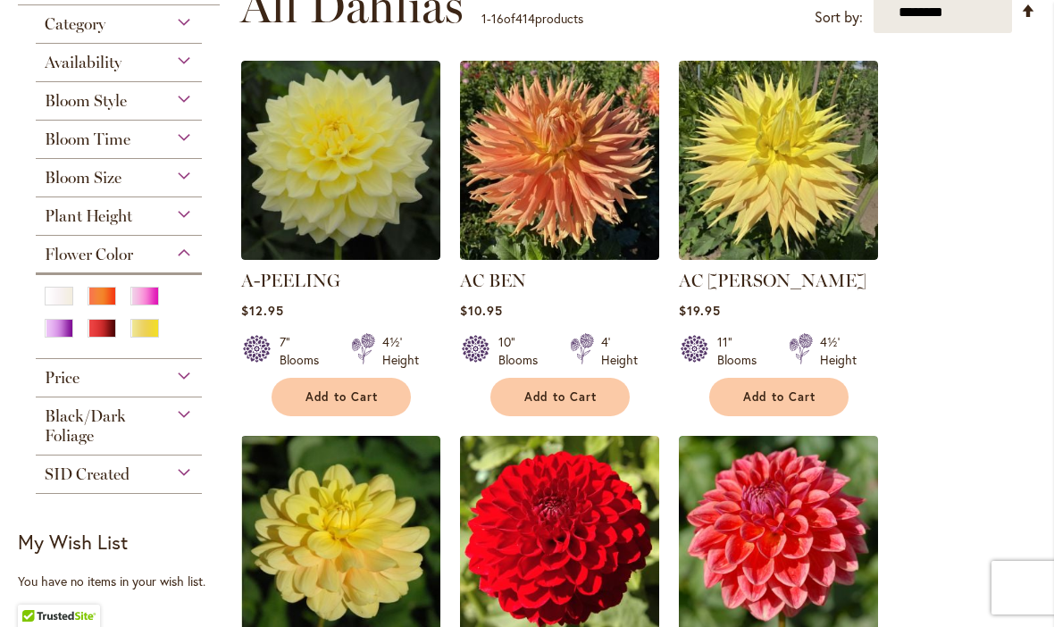
click at [142, 335] on div "Yellow" at bounding box center [144, 328] width 29 height 19
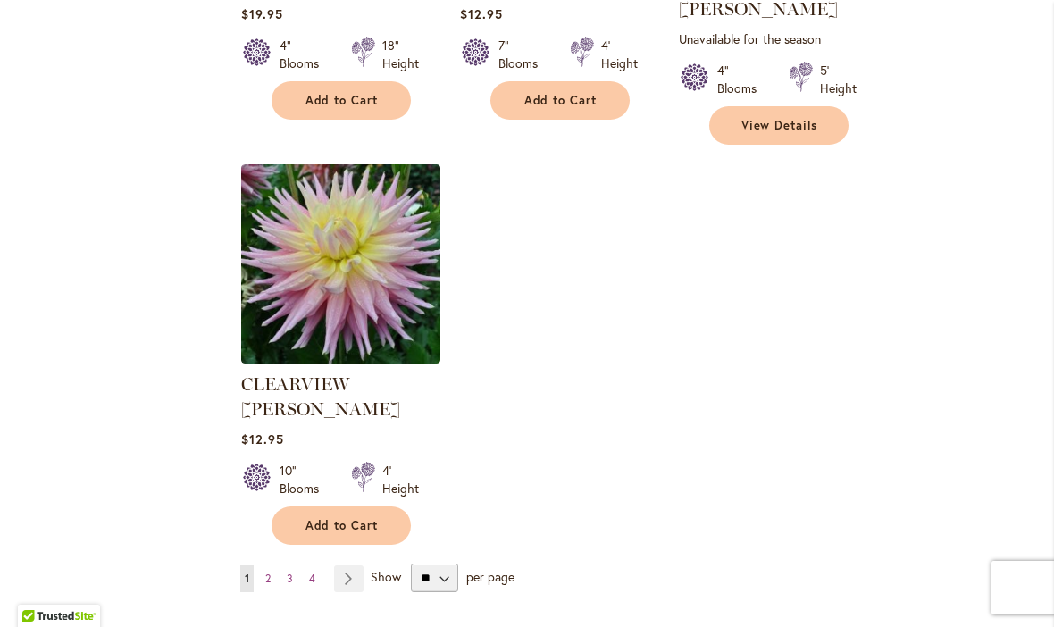
scroll to position [2153, 0]
click at [336, 564] on link "Page Next" at bounding box center [348, 577] width 29 height 27
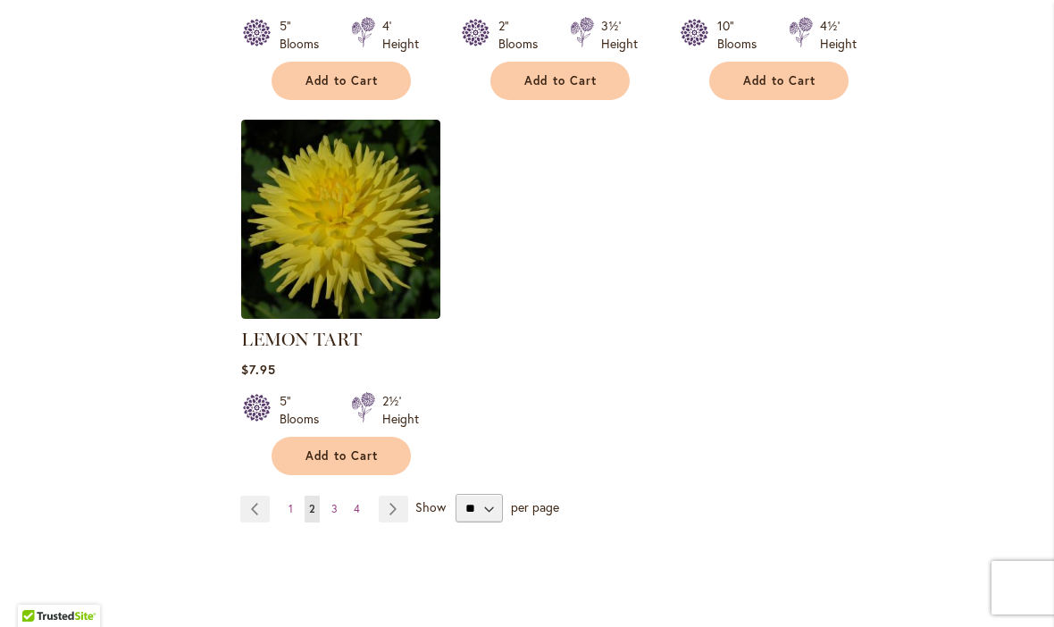
scroll to position [2198, 0]
click at [388, 499] on link "Page Next" at bounding box center [393, 508] width 29 height 27
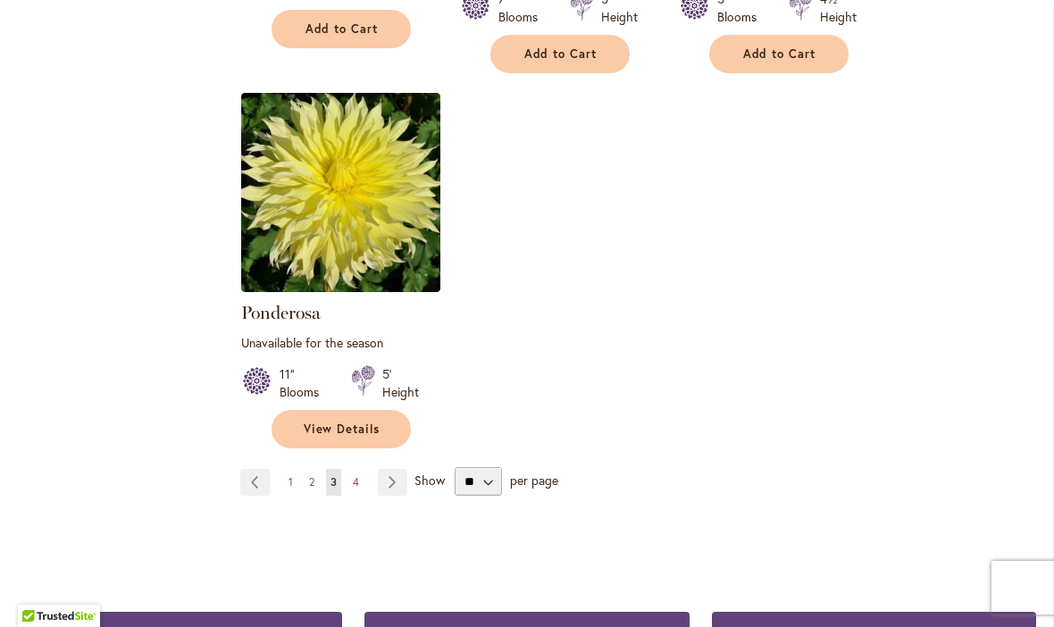
scroll to position [2279, 0]
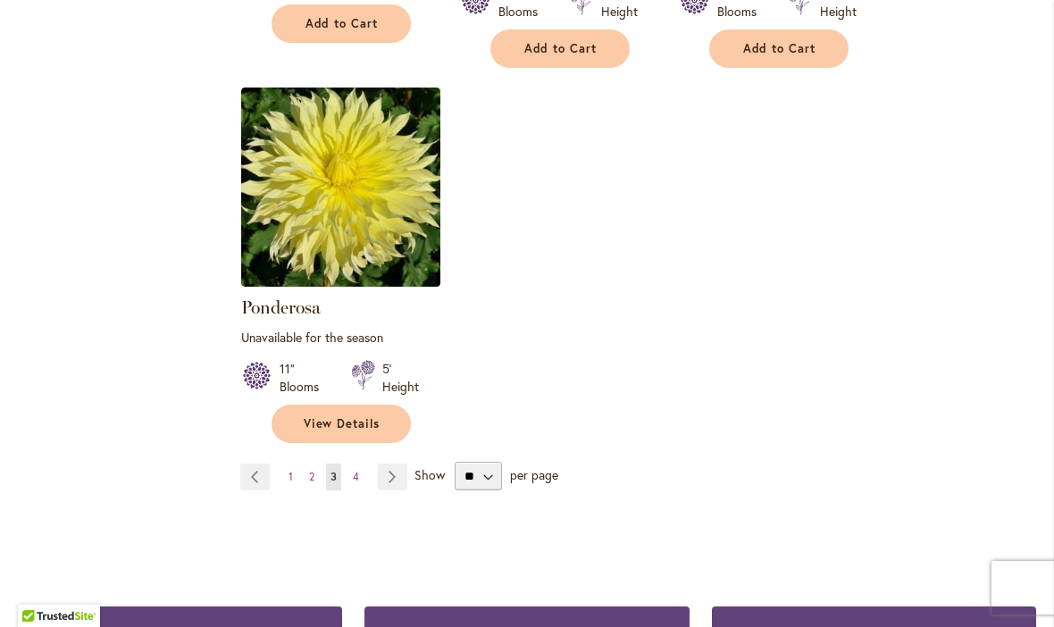
click at [392, 464] on link "Page Next" at bounding box center [392, 477] width 29 height 27
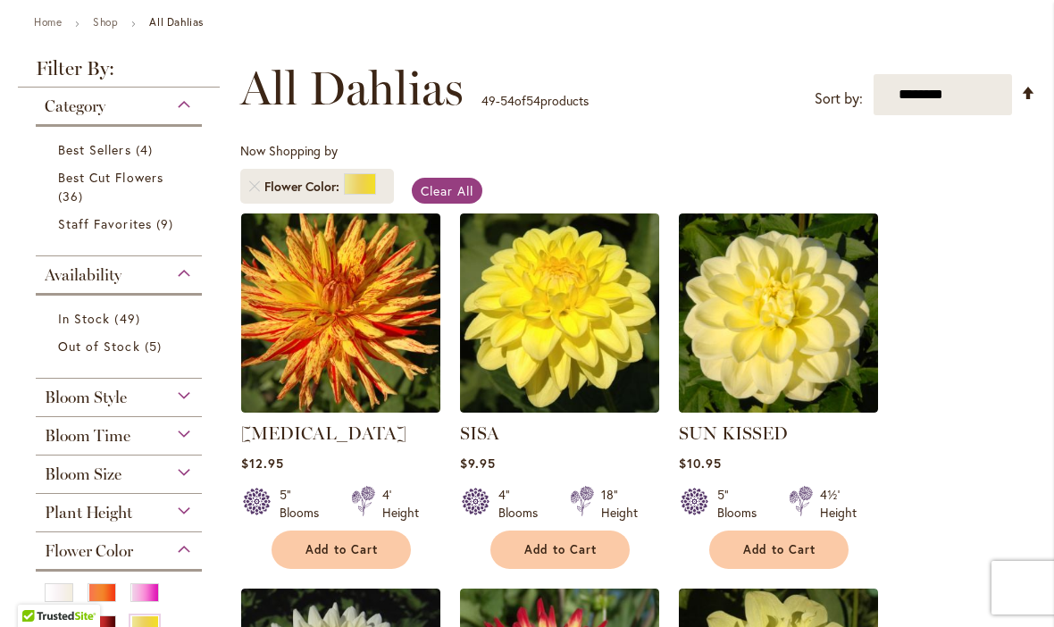
scroll to position [205, 0]
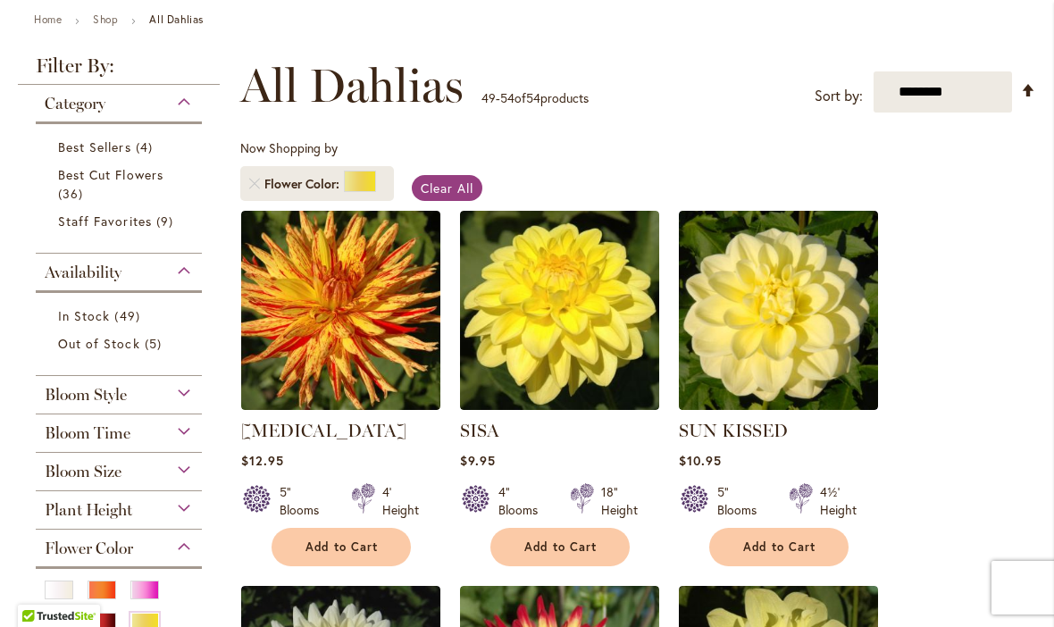
click at [426, 190] on span "Clear All" at bounding box center [447, 188] width 53 height 17
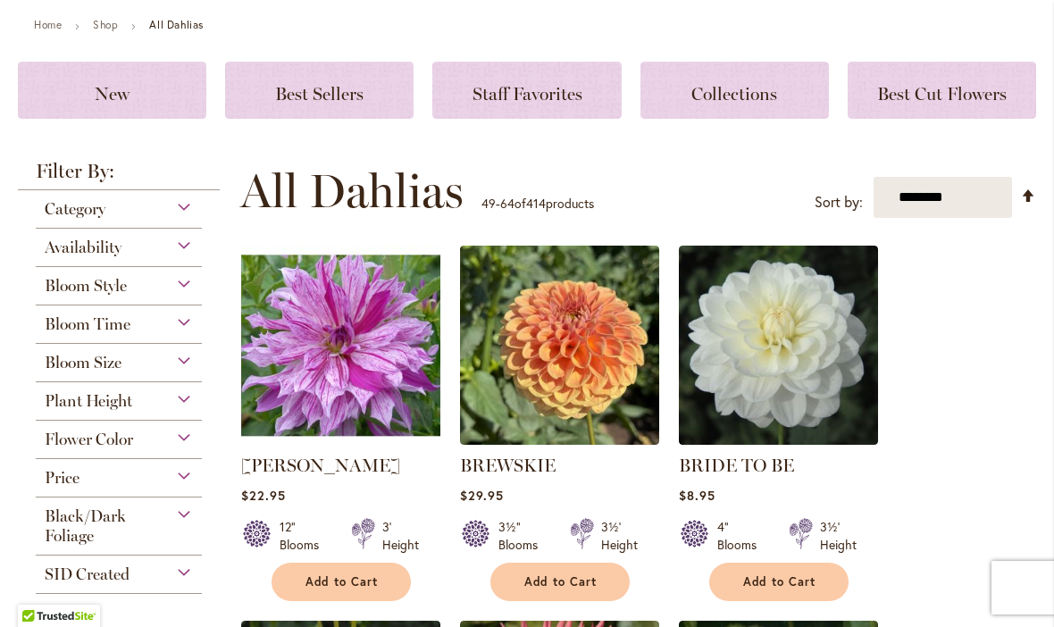
scroll to position [196, 0]
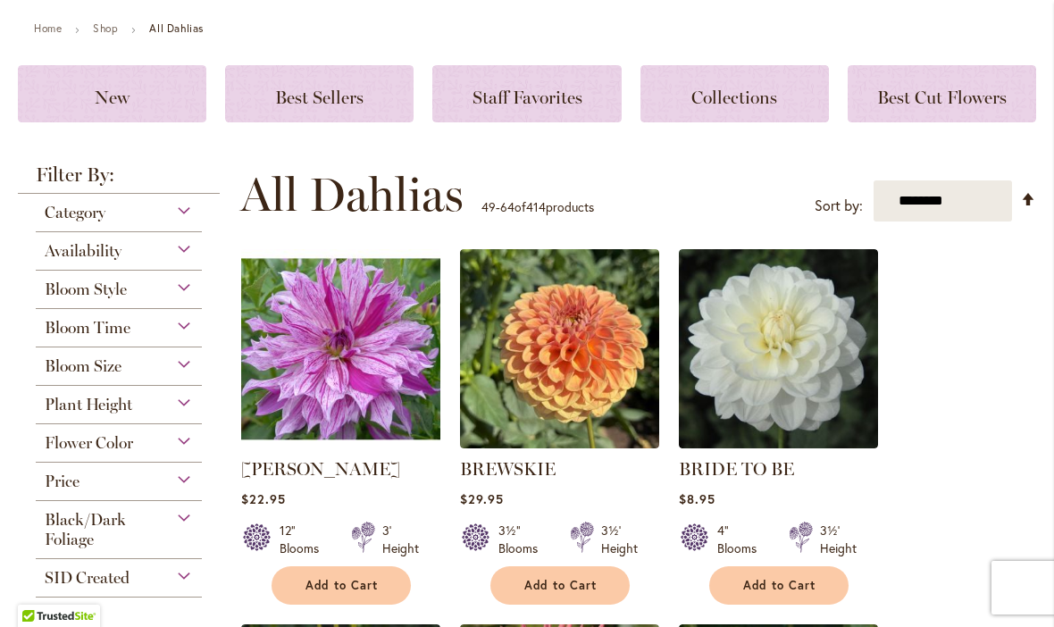
click at [180, 444] on div "Flower Color" at bounding box center [119, 438] width 166 height 29
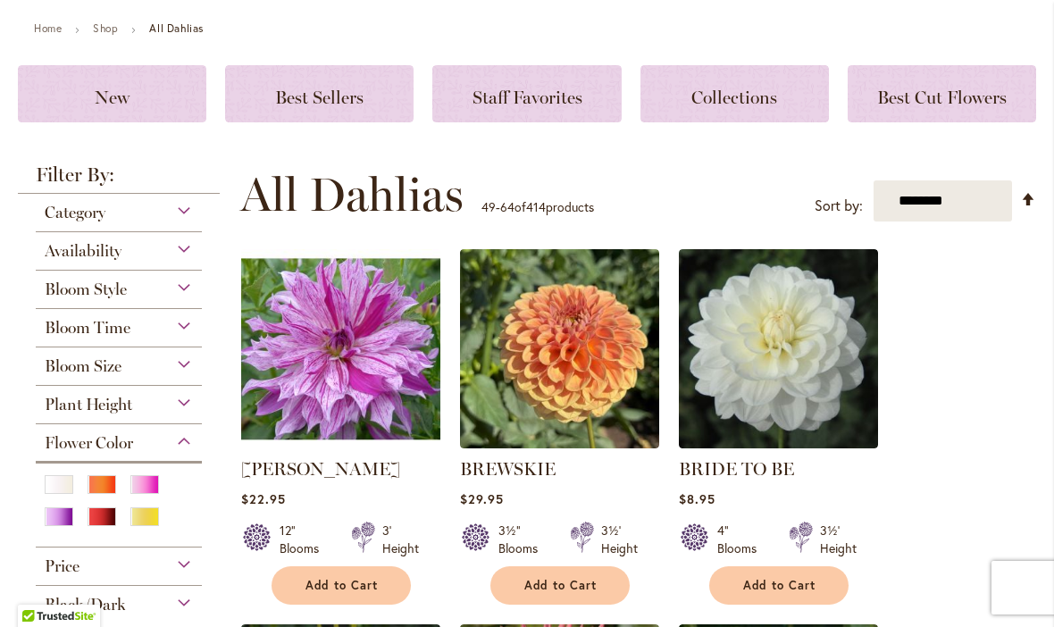
click at [48, 525] on div "Purple" at bounding box center [59, 516] width 29 height 19
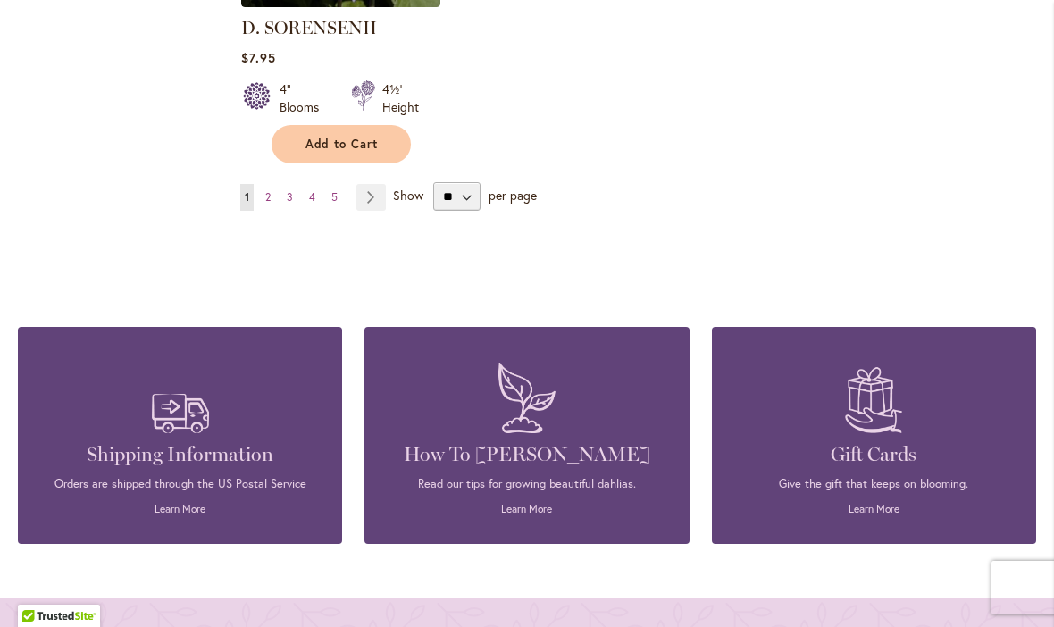
scroll to position [2482, 0]
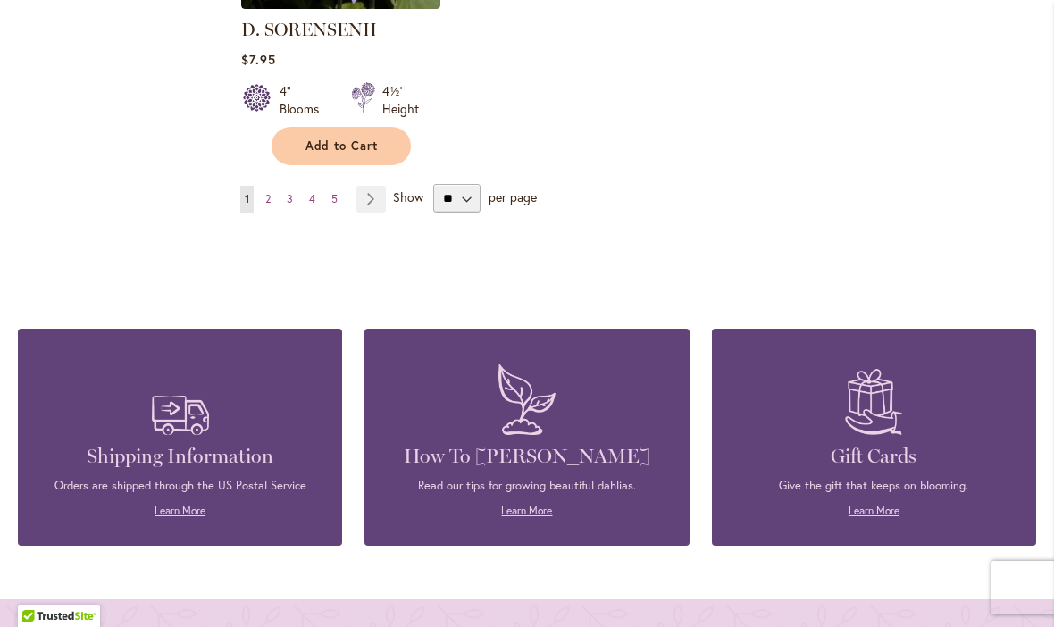
click at [370, 194] on link "Page Next" at bounding box center [370, 199] width 29 height 27
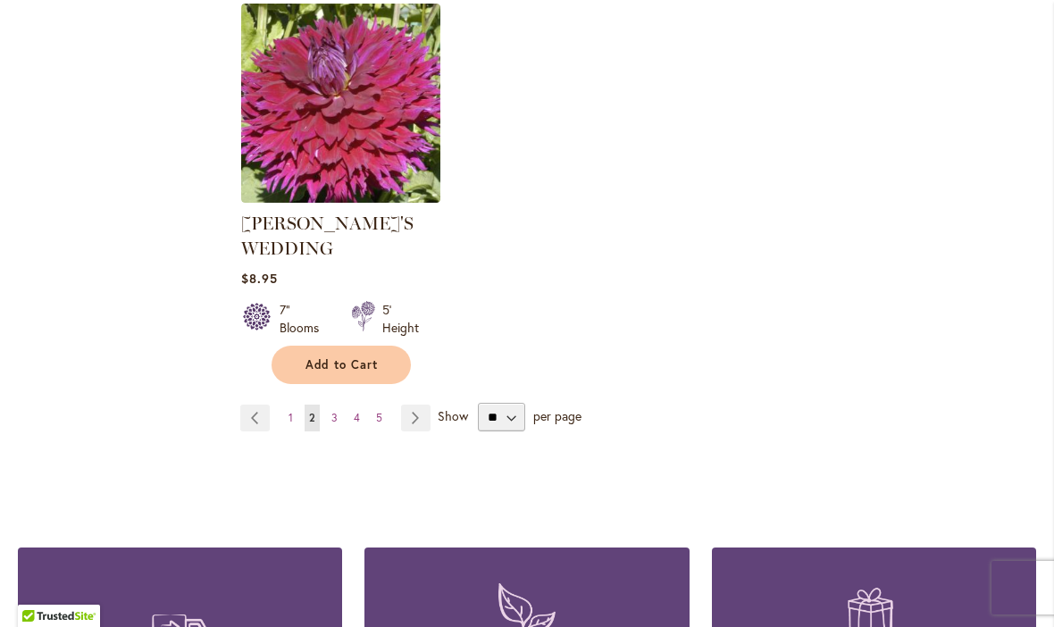
scroll to position [2376, 0]
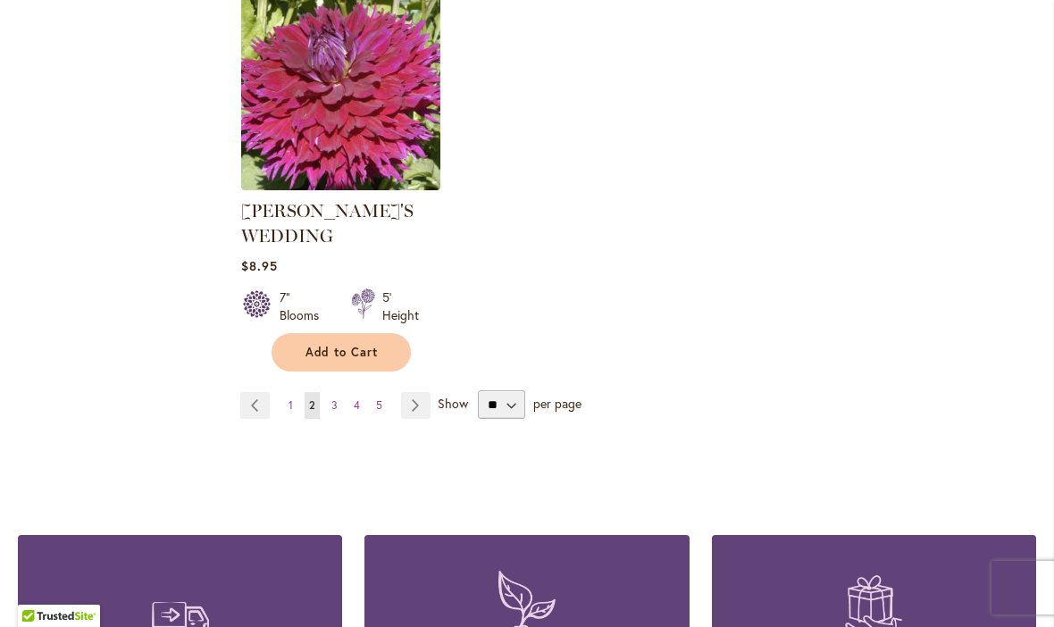
click at [407, 392] on link "Page Next" at bounding box center [415, 405] width 29 height 27
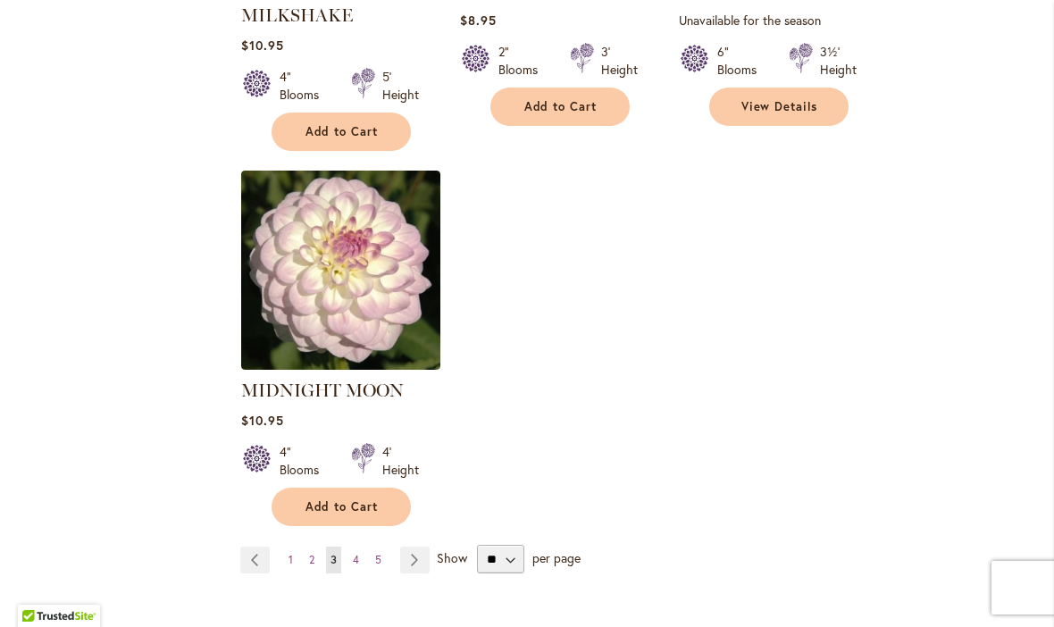
scroll to position [2202, 0]
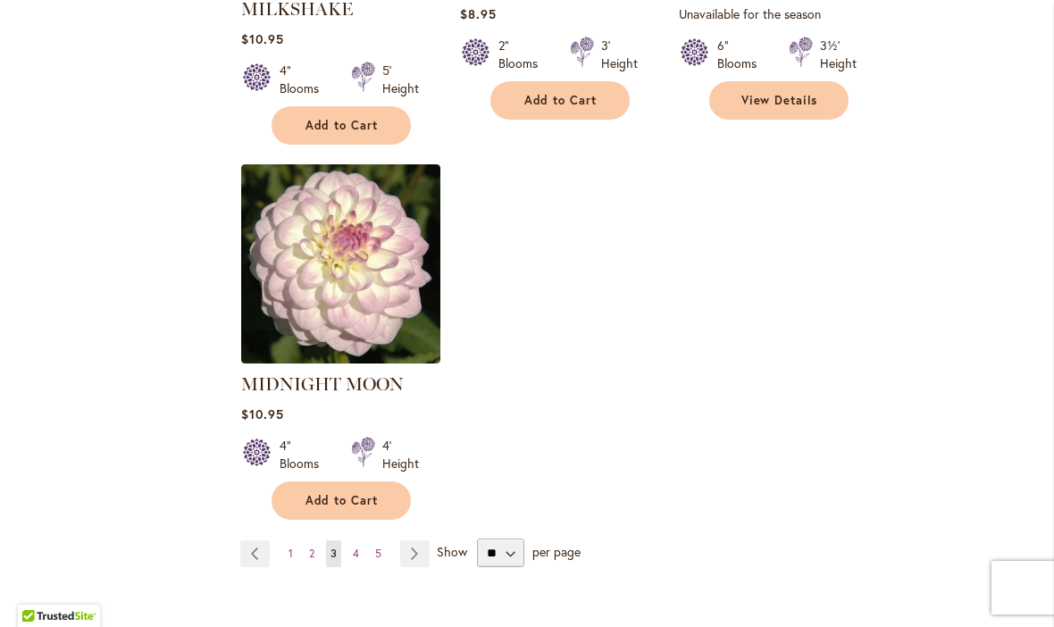
click at [413, 540] on link "Page Next" at bounding box center [414, 553] width 29 height 27
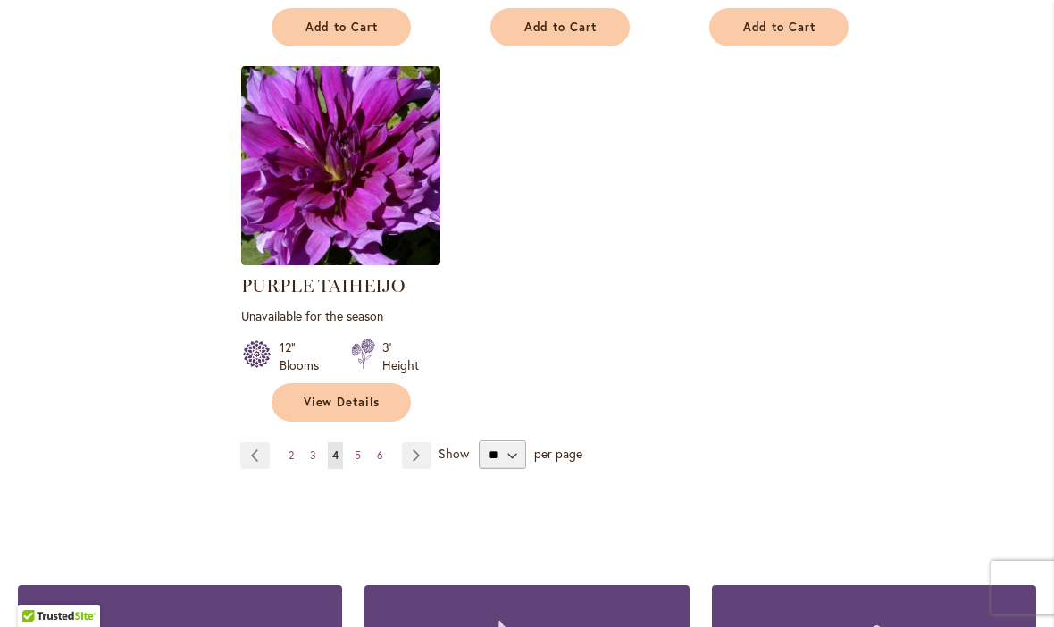
scroll to position [2252, 0]
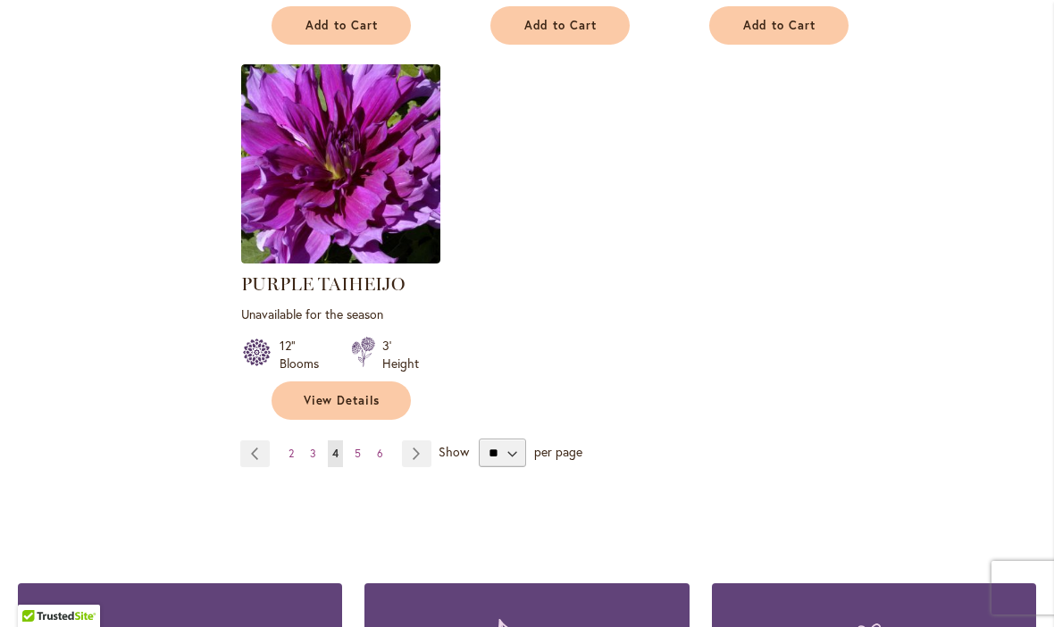
click at [413, 440] on link "Page Next" at bounding box center [416, 453] width 29 height 27
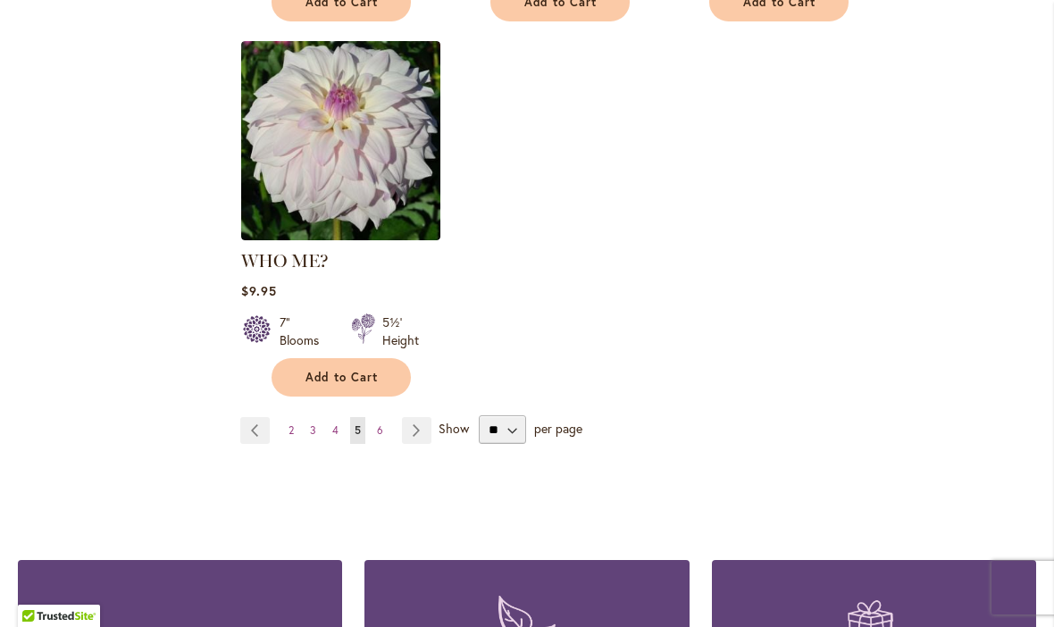
scroll to position [2280, 0]
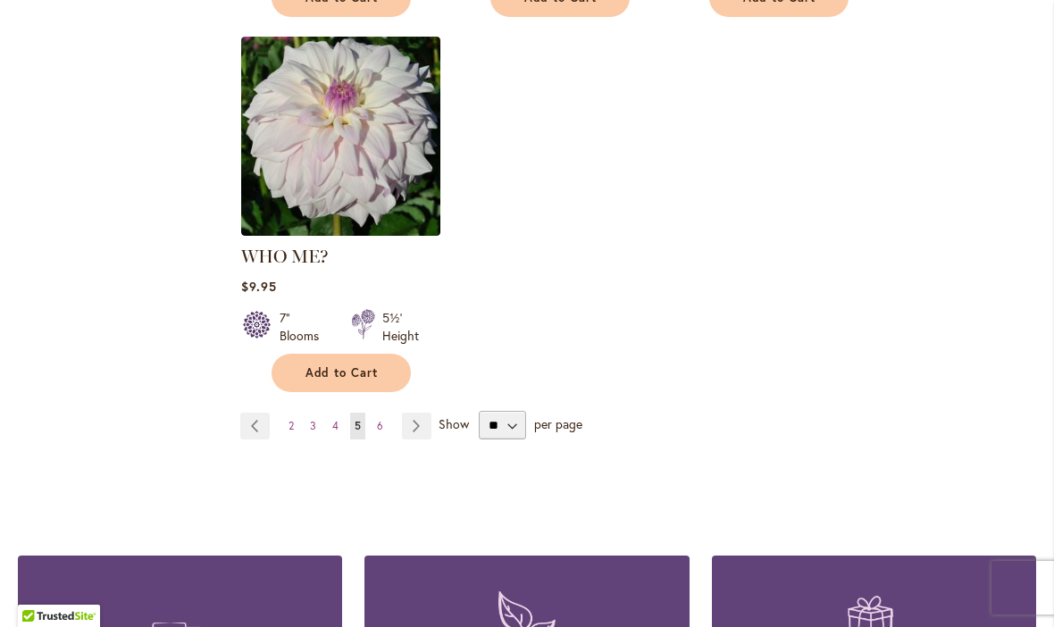
click at [416, 413] on link "Page Next" at bounding box center [416, 426] width 29 height 27
